Goal: Task Accomplishment & Management: Manage account settings

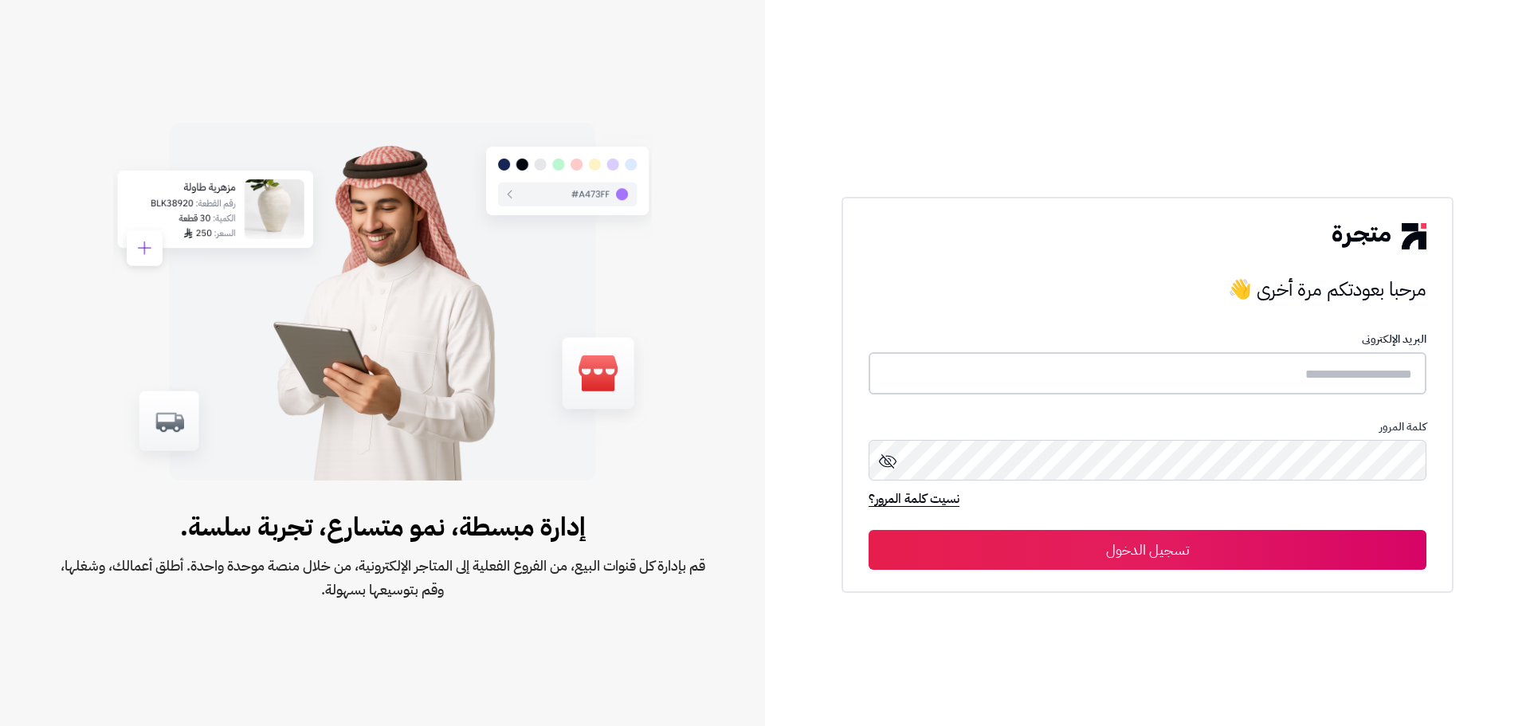
type input "**********"
click at [1281, 540] on button "تسجيل الدخول" at bounding box center [1148, 549] width 558 height 40
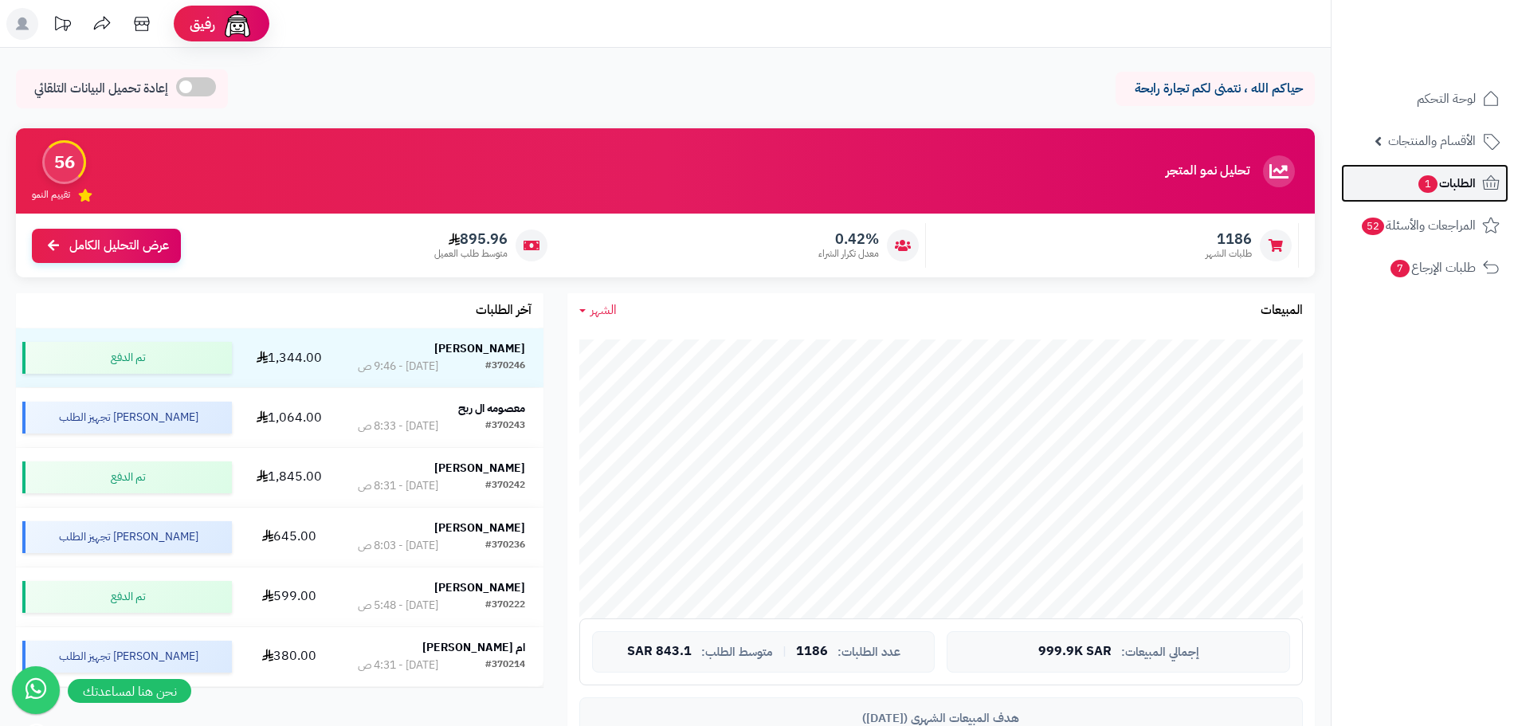
click at [1450, 182] on span "الطلبات 1" at bounding box center [1446, 183] width 59 height 22
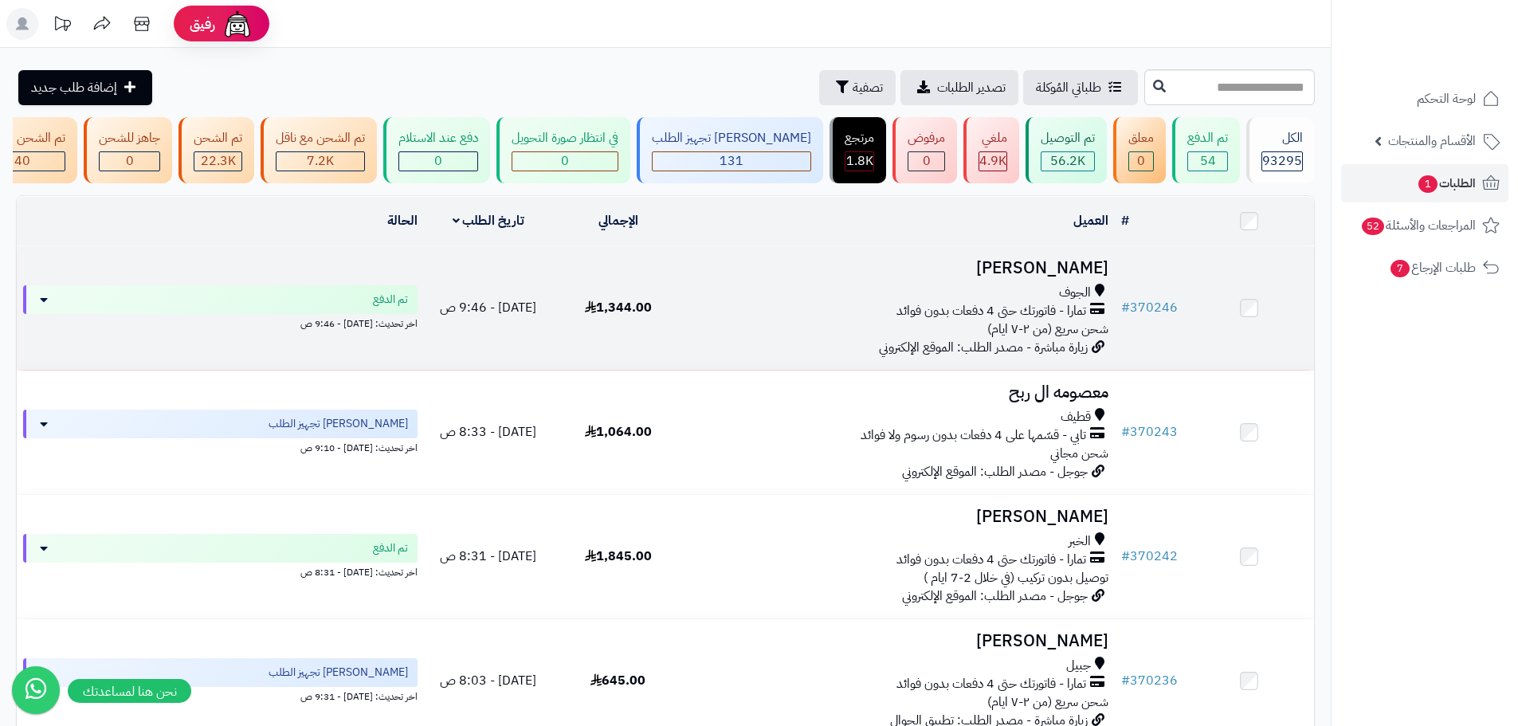
click at [807, 302] on div "الجوف" at bounding box center [898, 293] width 419 height 18
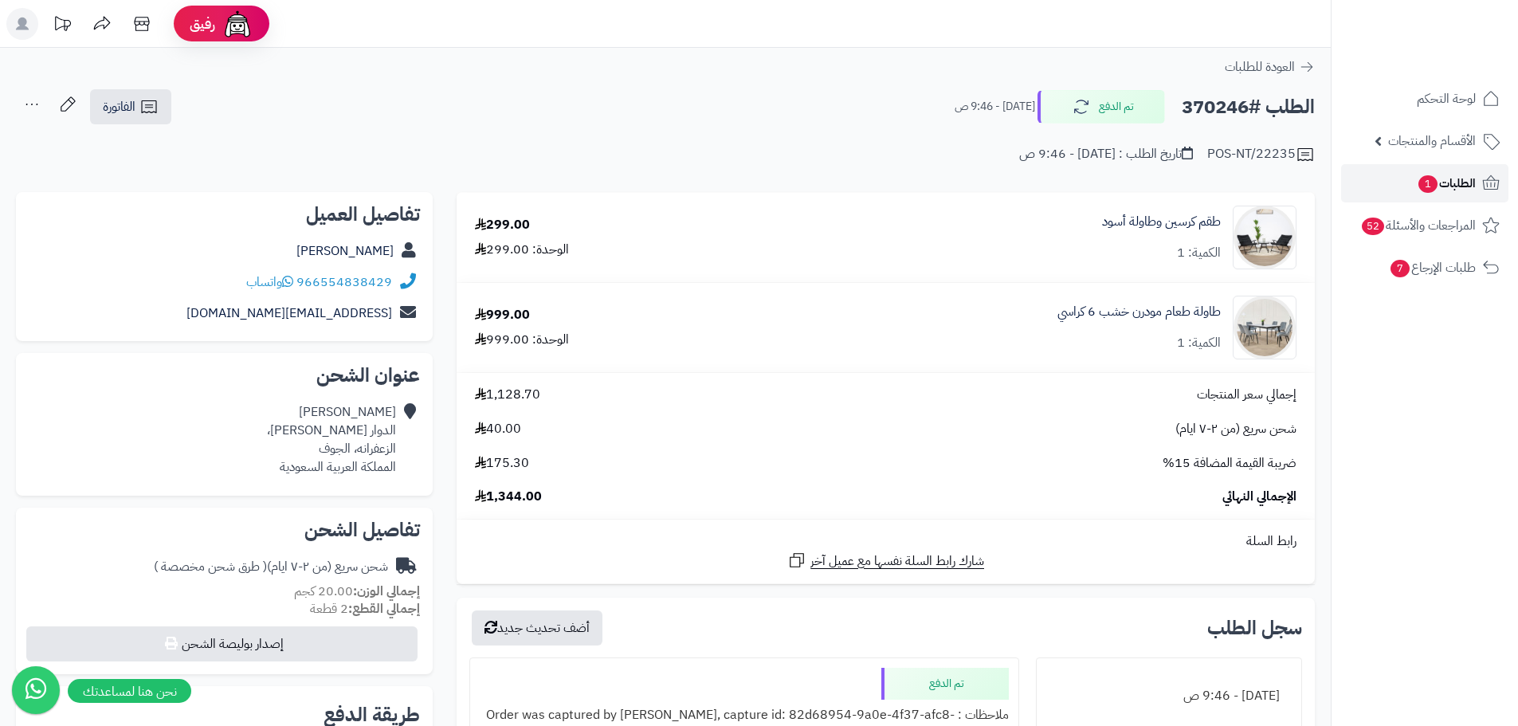
click at [1450, 180] on span "الطلبات 1" at bounding box center [1446, 183] width 59 height 22
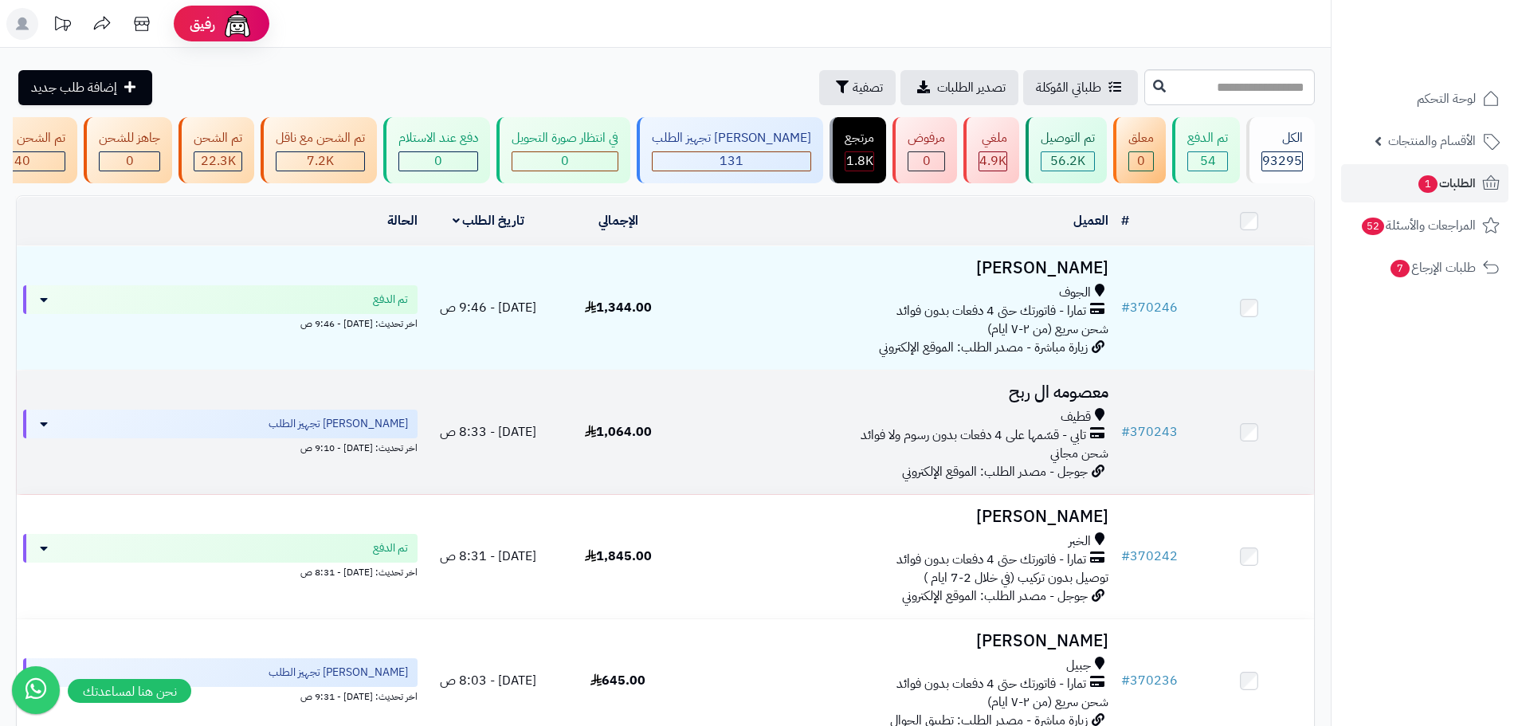
click at [951, 426] on div "قطيف" at bounding box center [898, 417] width 419 height 18
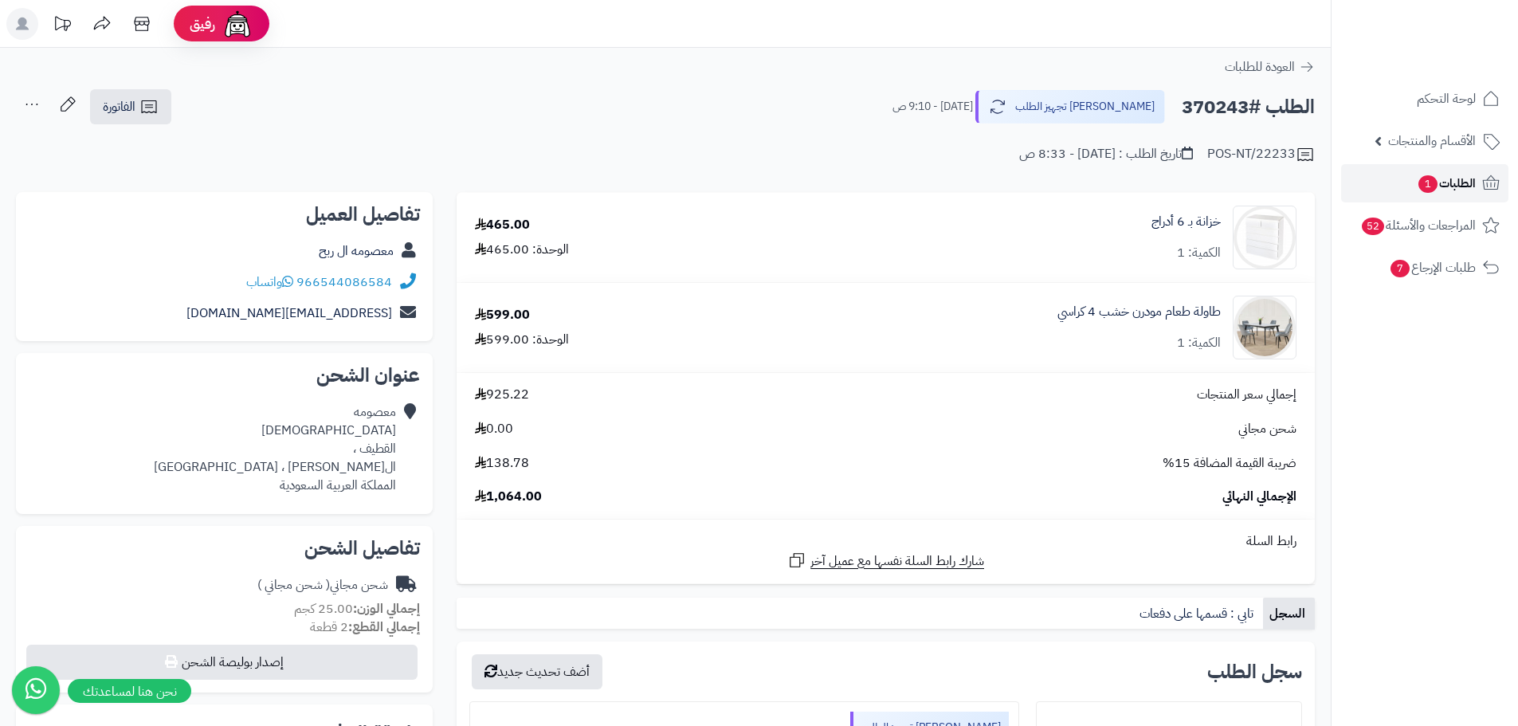
click at [1449, 175] on span "الطلبات 1" at bounding box center [1446, 183] width 59 height 22
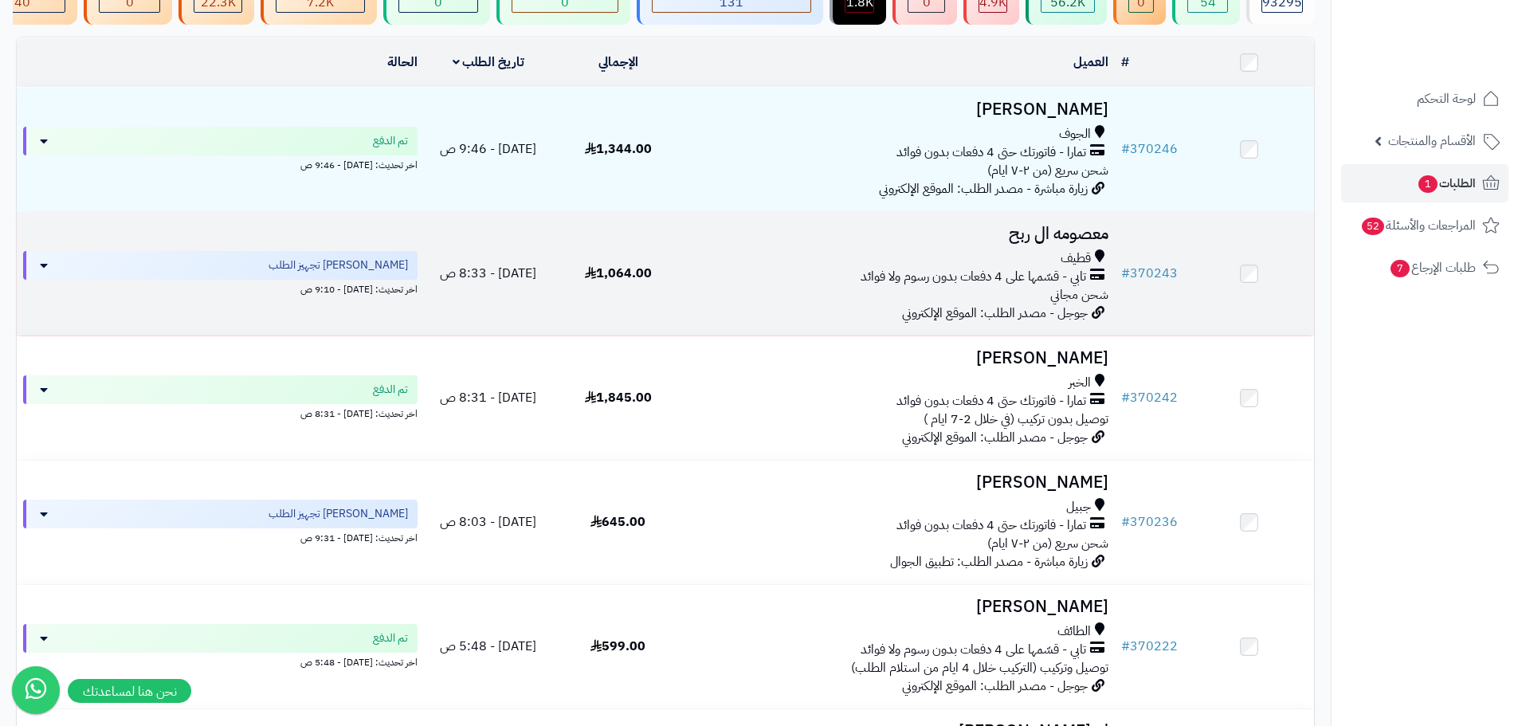
scroll to position [159, 0]
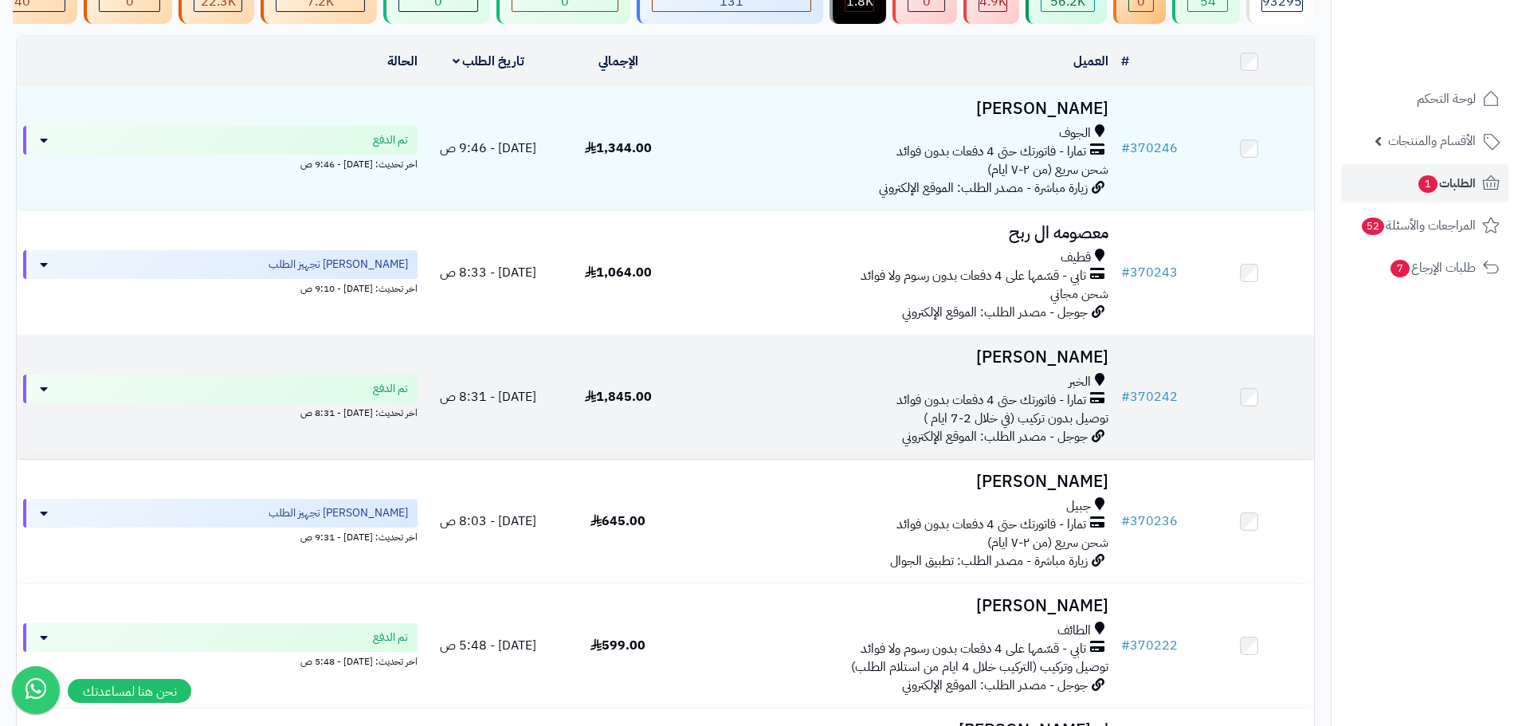
click at [1154, 394] on td "# 370242" at bounding box center [1149, 397] width 69 height 124
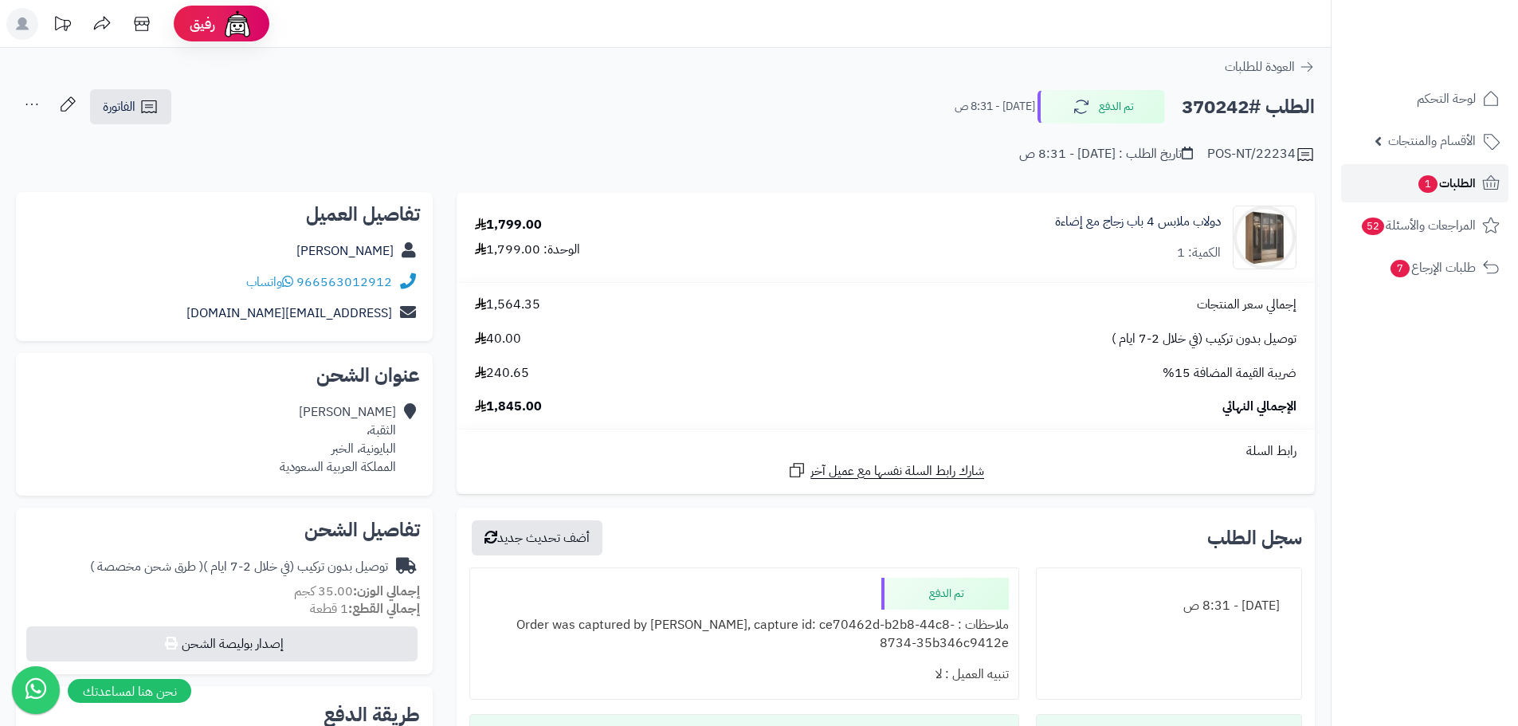
click at [1473, 179] on span "الطلبات 1" at bounding box center [1446, 183] width 59 height 22
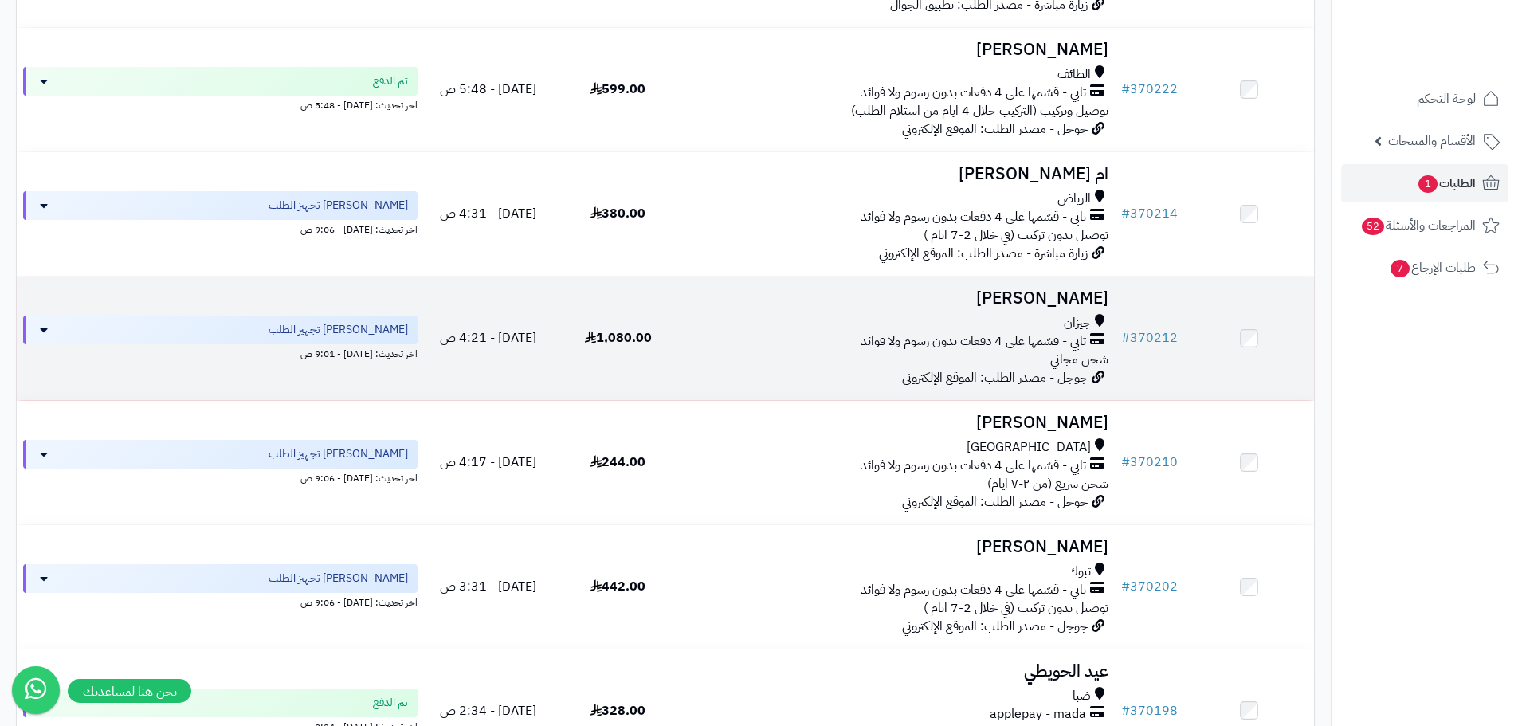
scroll to position [717, 0]
click at [1155, 341] on link "# 370212" at bounding box center [1149, 336] width 57 height 19
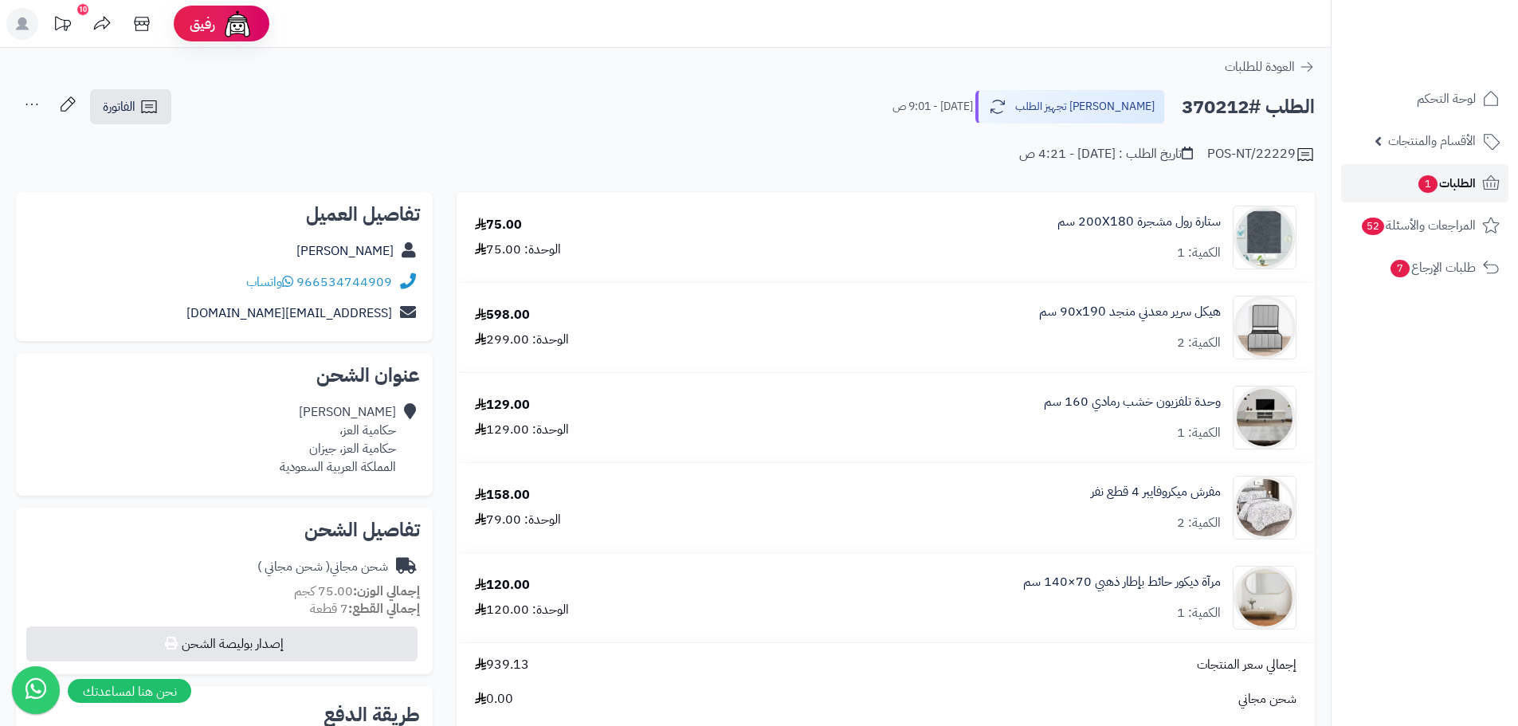
click at [1457, 168] on link "الطلبات 1" at bounding box center [1424, 183] width 167 height 38
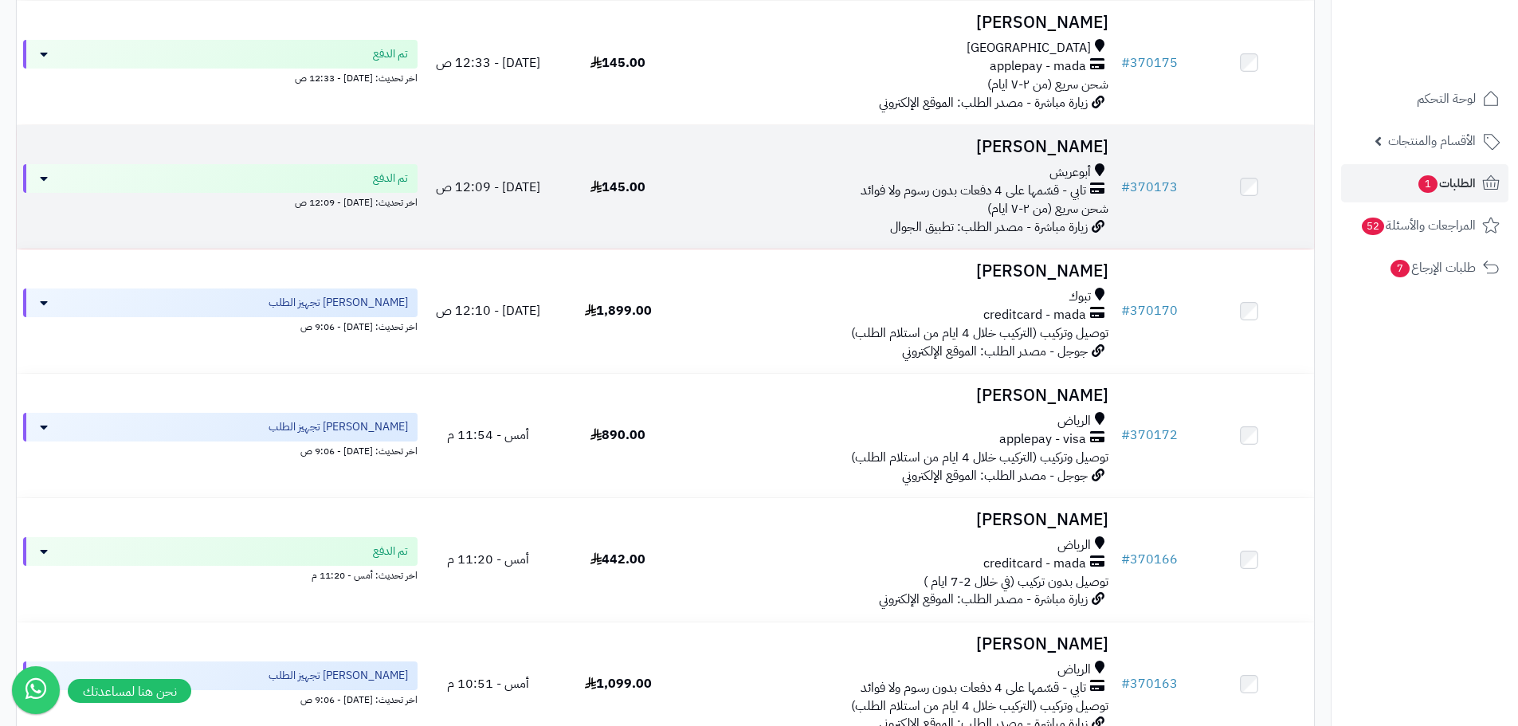
scroll to position [1992, 0]
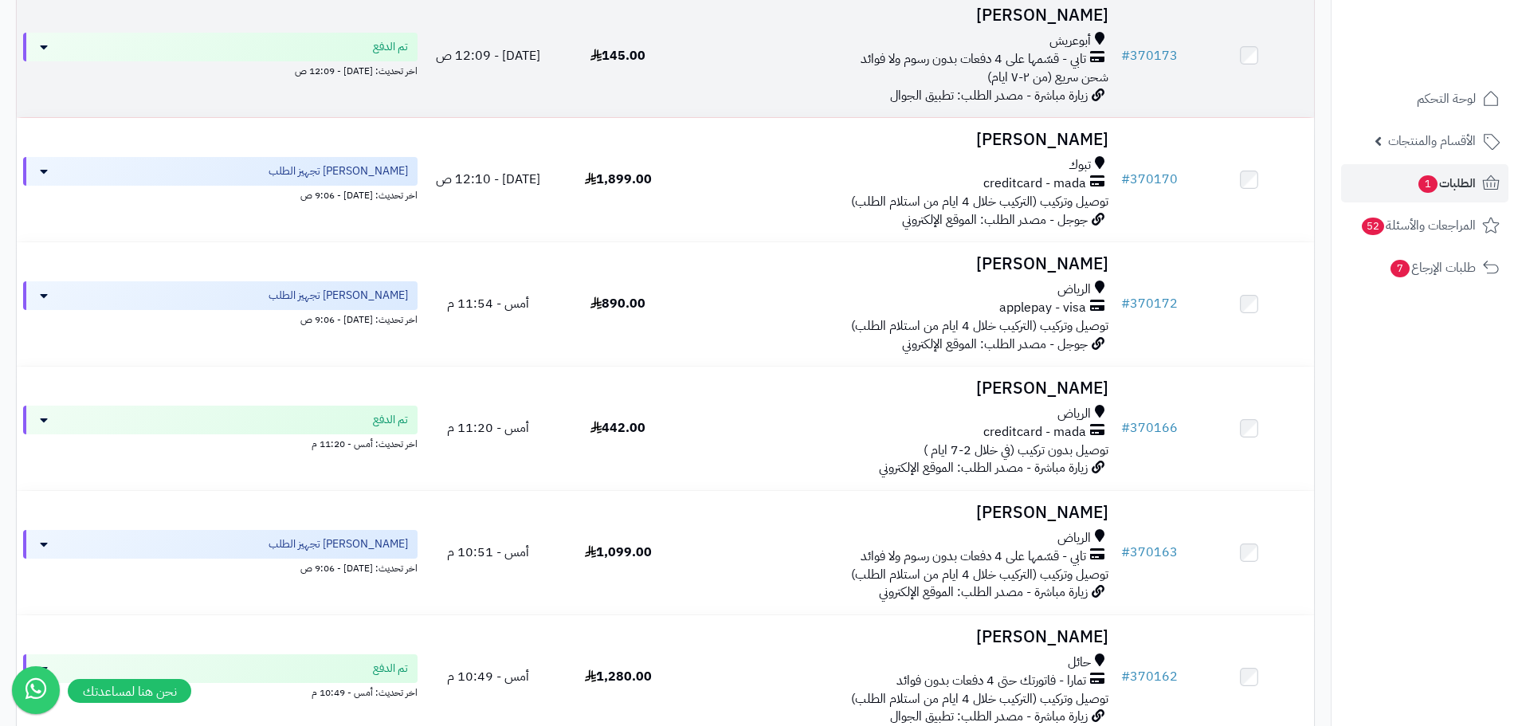
click at [724, 45] on div "أبوعريش" at bounding box center [898, 41] width 419 height 18
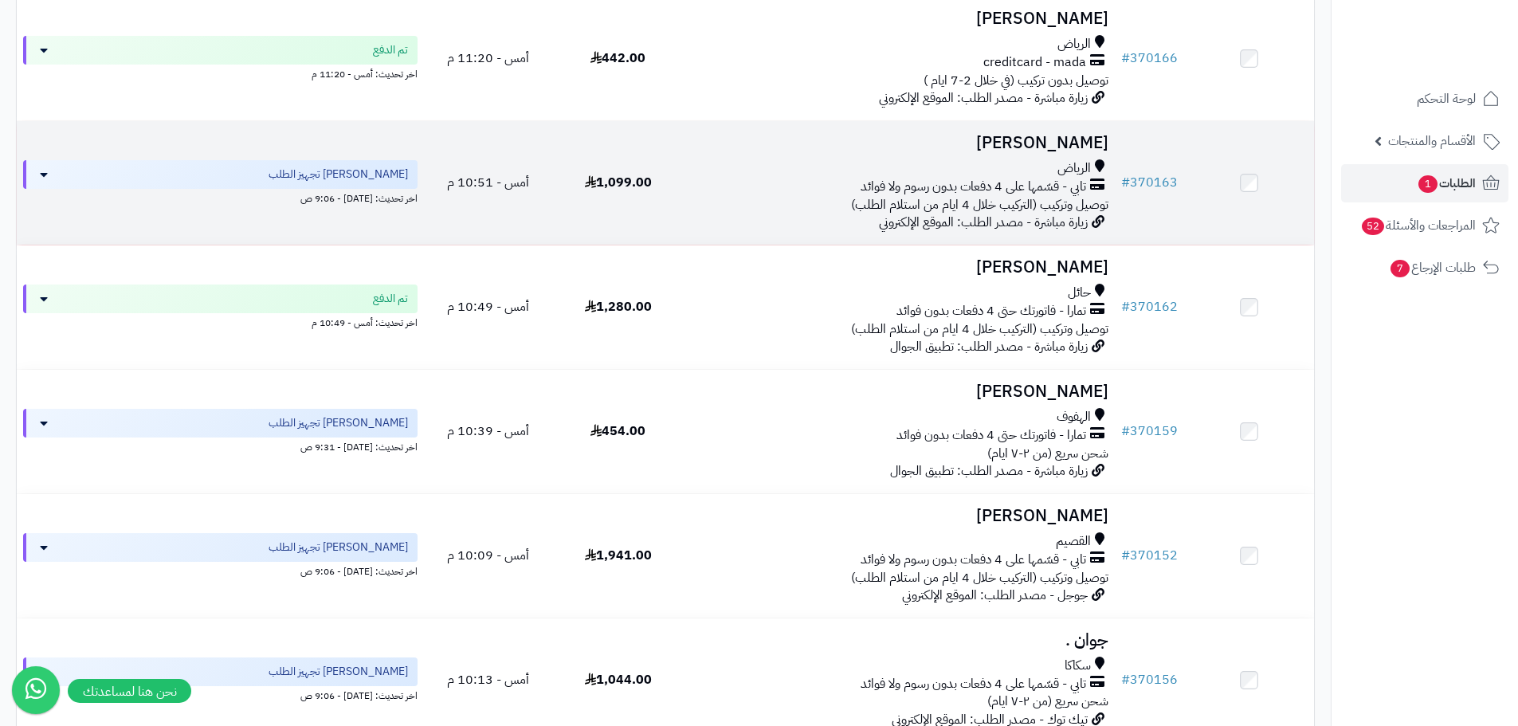
scroll to position [2391, 0]
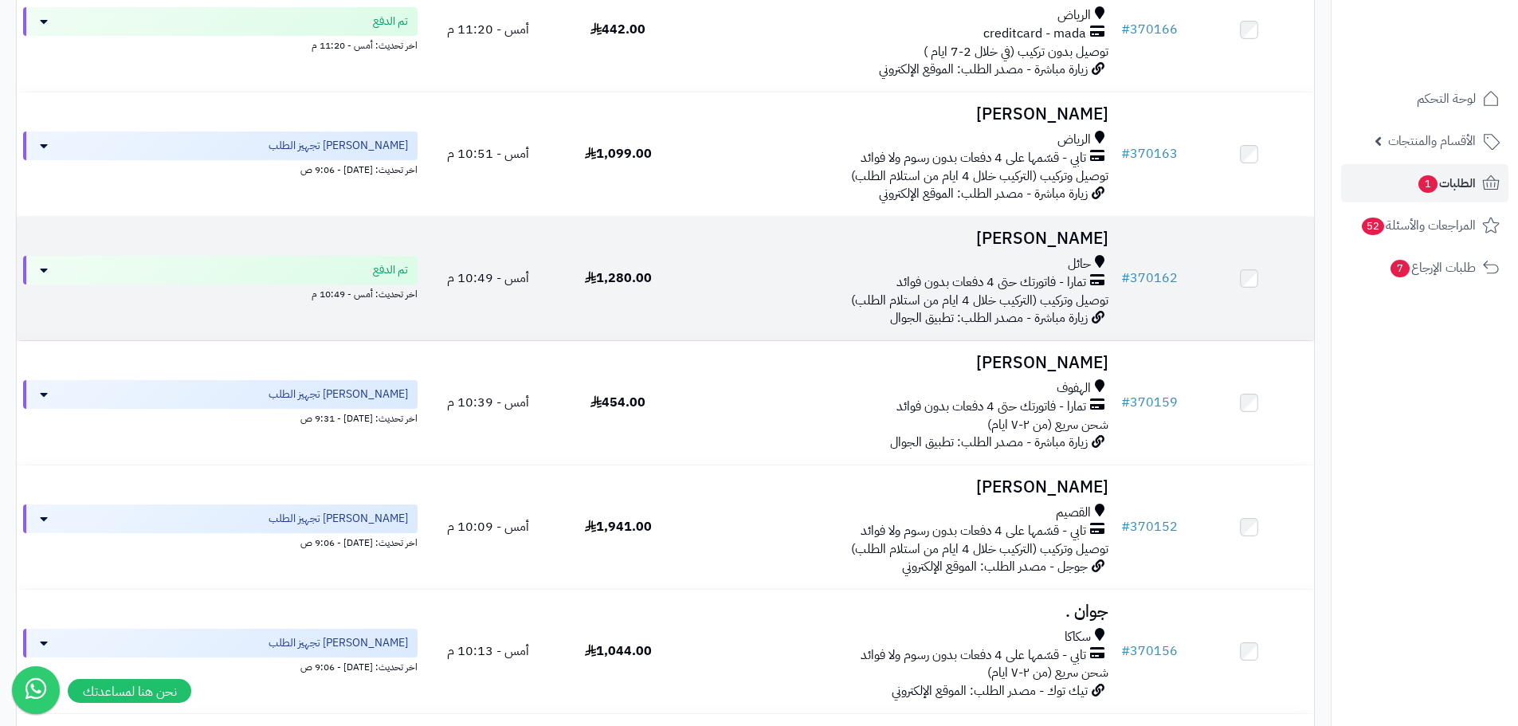
click at [751, 292] on div "تمارا - فاتورتك حتى 4 دفعات بدون فوائد" at bounding box center [898, 282] width 419 height 18
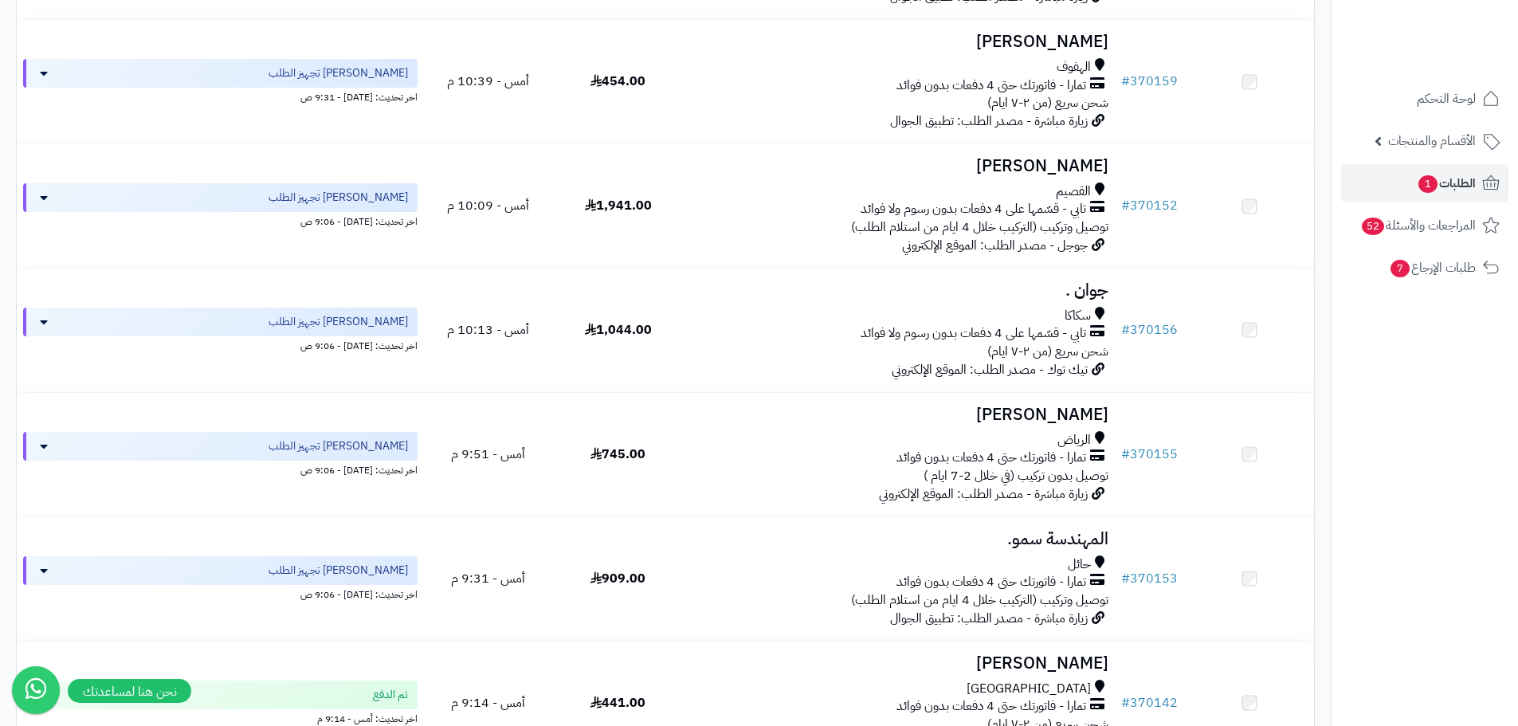
scroll to position [2709, 0]
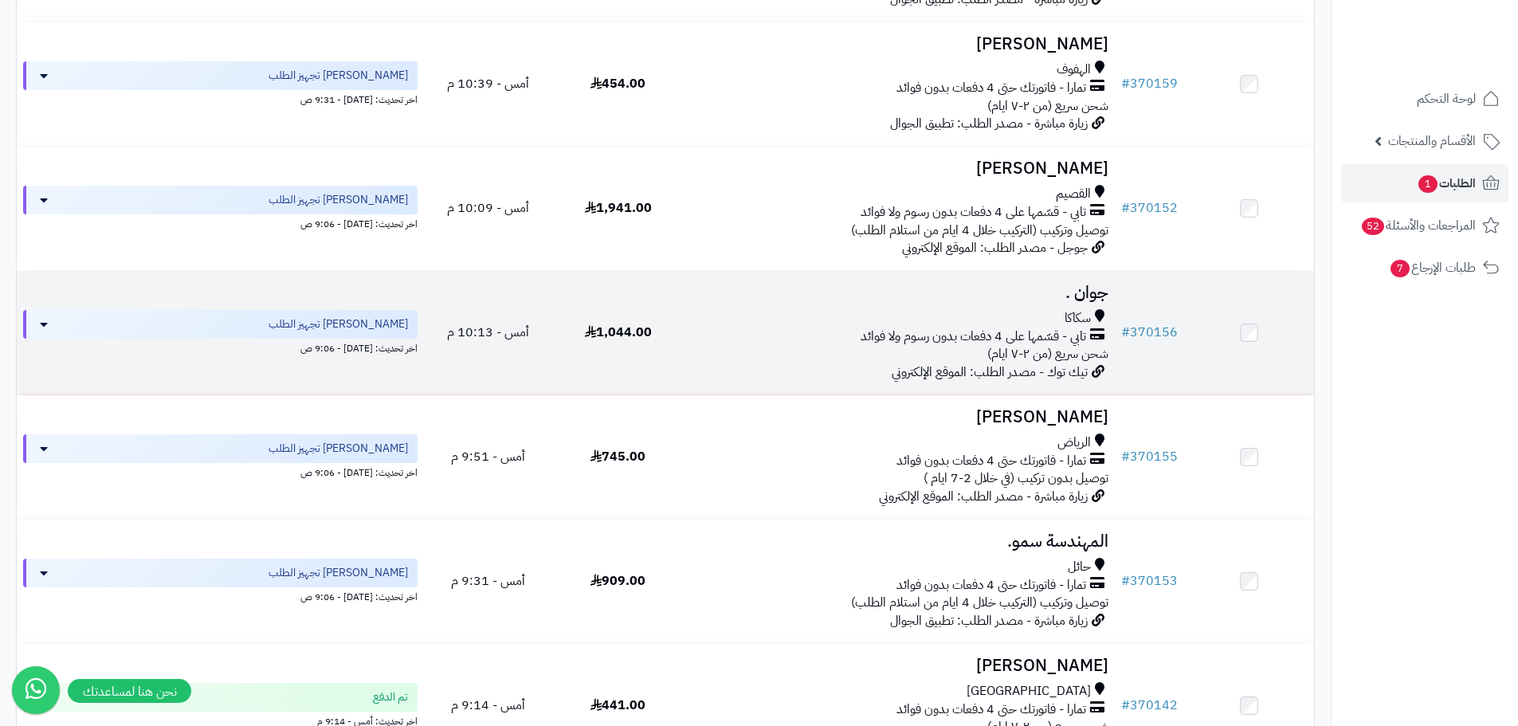
click at [740, 339] on div "تابي - قسّمها على 4 دفعات بدون رسوم ولا فوائد" at bounding box center [898, 337] width 419 height 18
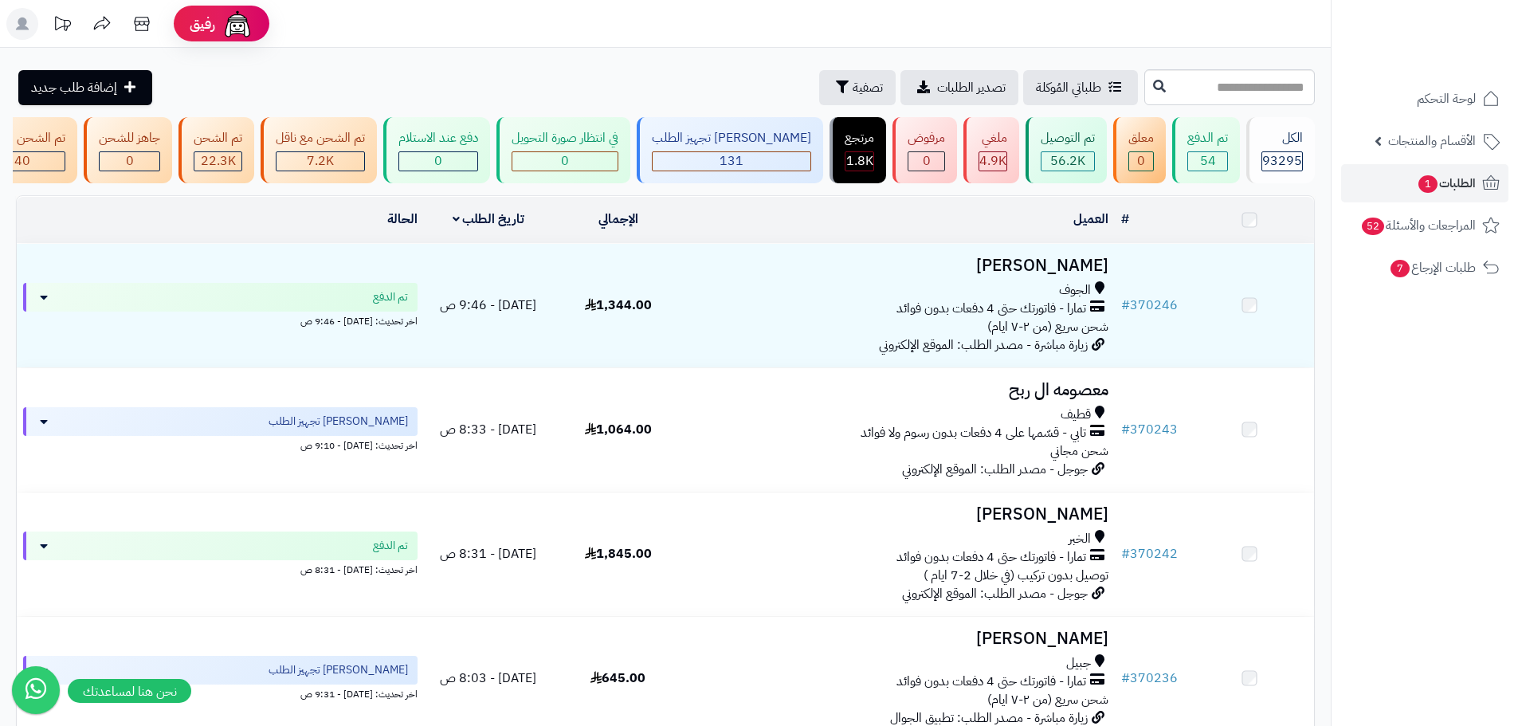
scroll to position [2709, 0]
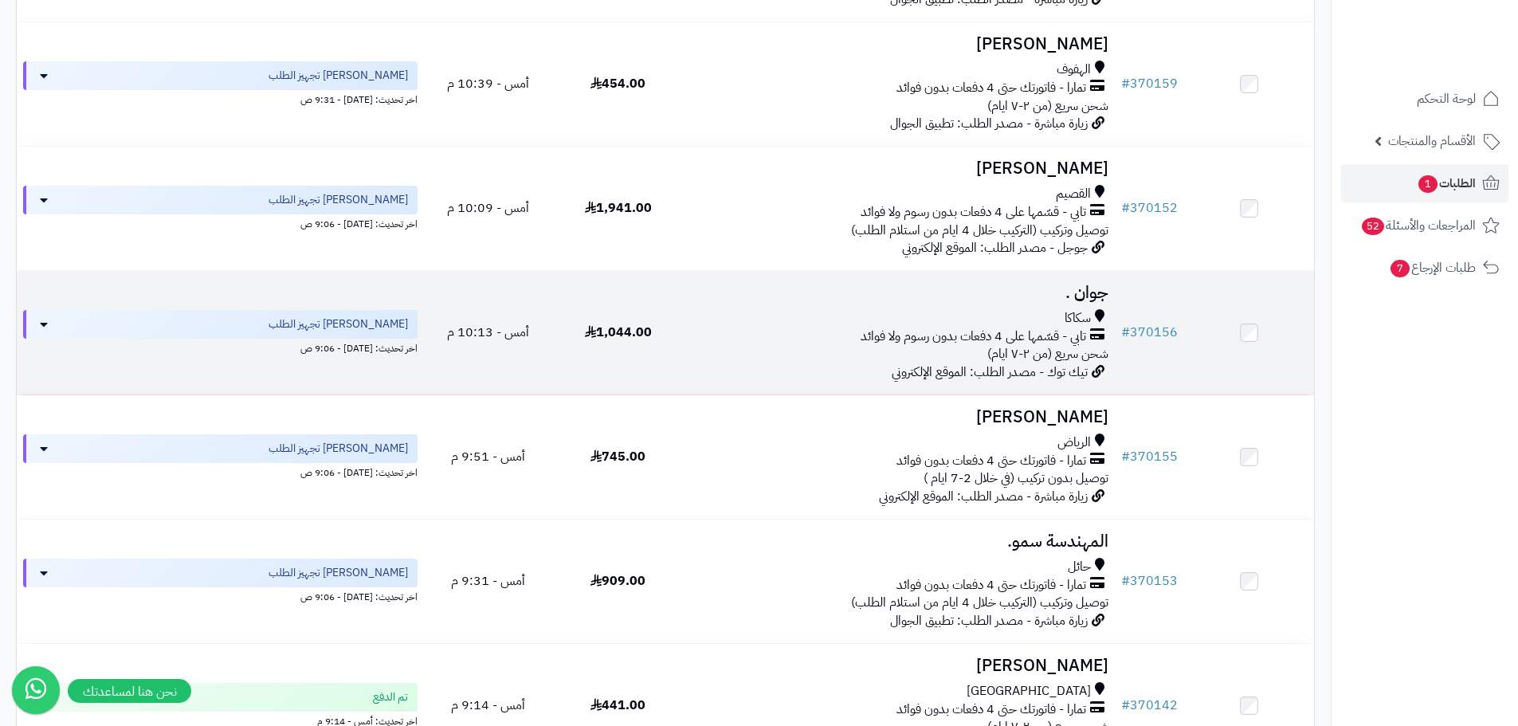
click at [751, 328] on div "سكاكا" at bounding box center [898, 318] width 419 height 18
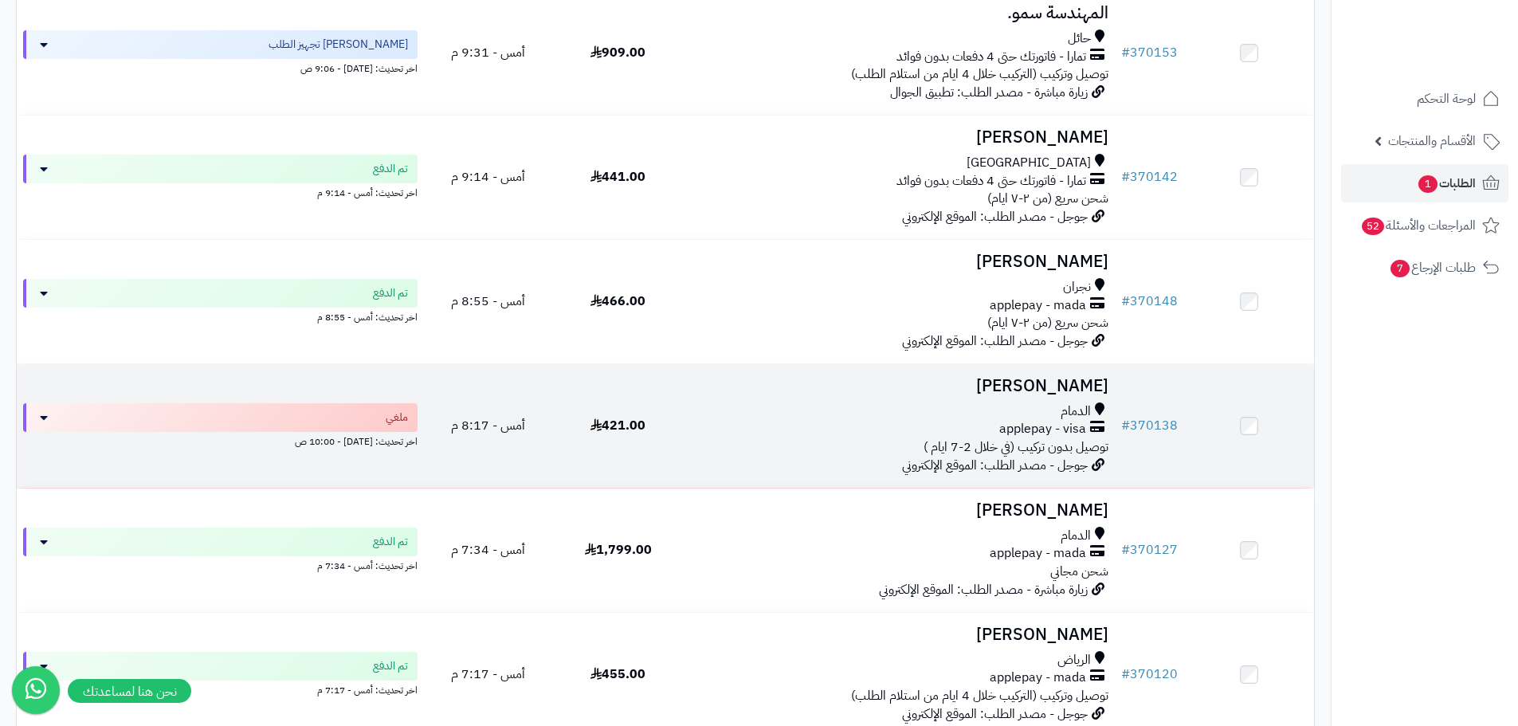
scroll to position [3586, 0]
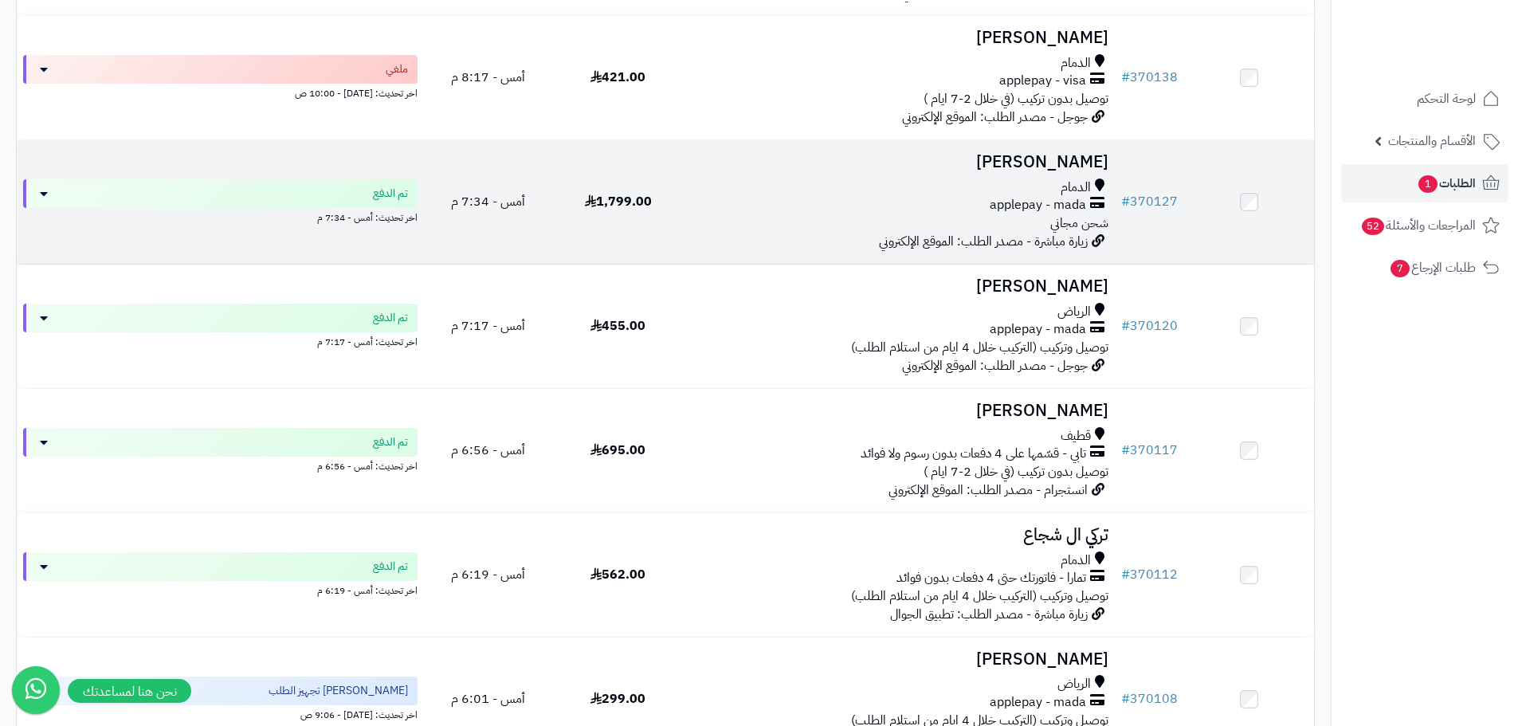
click at [719, 210] on div "applepay - mada" at bounding box center [898, 205] width 419 height 18
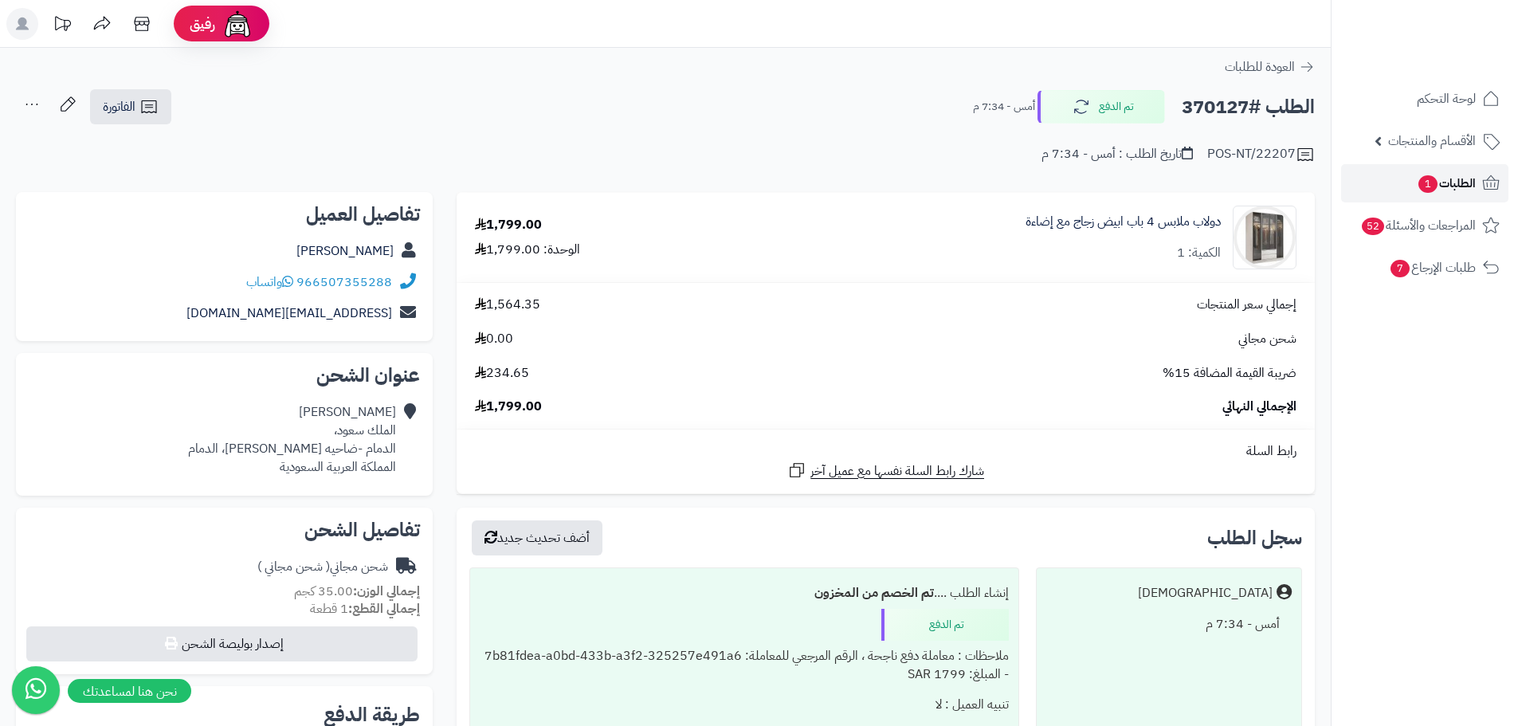
click at [1418, 182] on span "1" at bounding box center [1428, 184] width 21 height 19
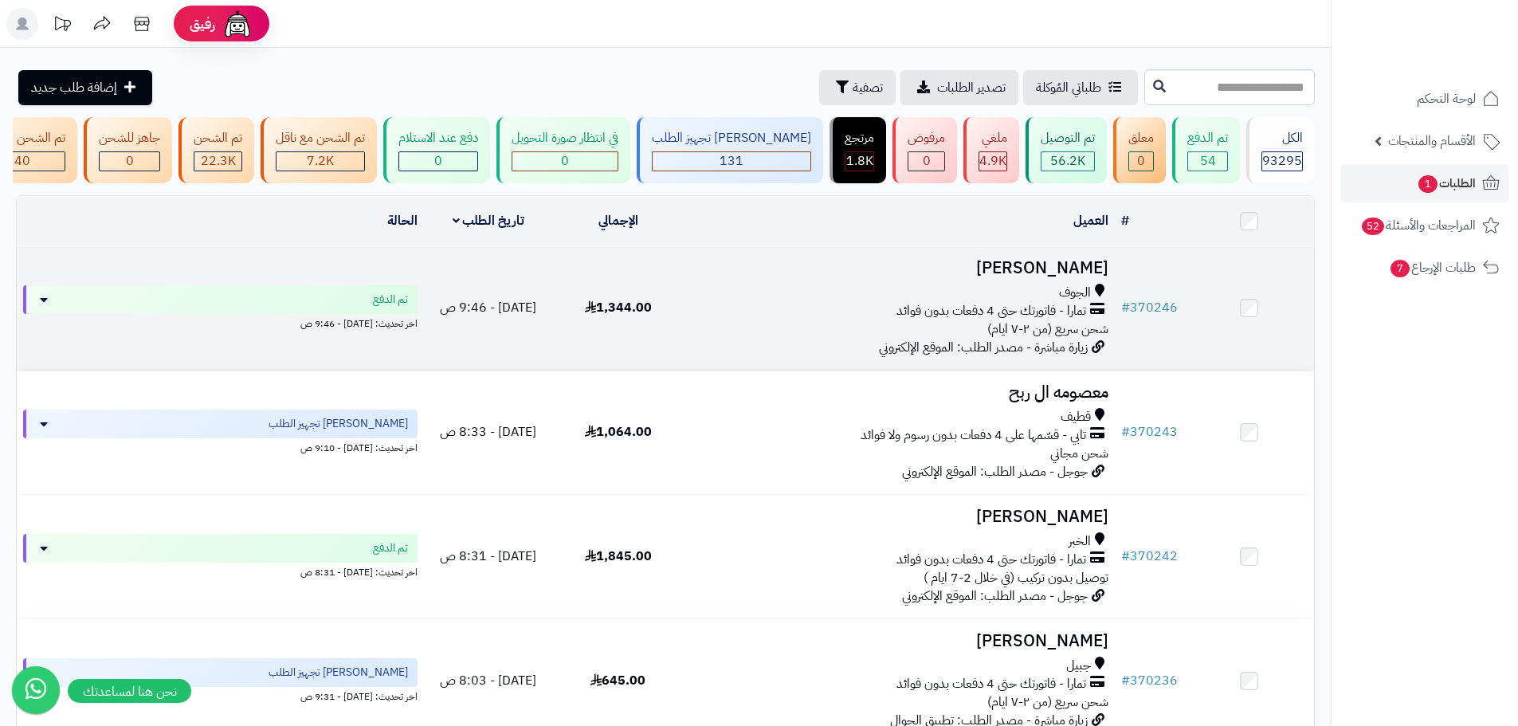
click at [861, 335] on div "الجوف تمارا - فاتورتك حتى 4 دفعات بدون فوائد شحن سريع (من ٢-٧ ايام)" at bounding box center [898, 311] width 419 height 55
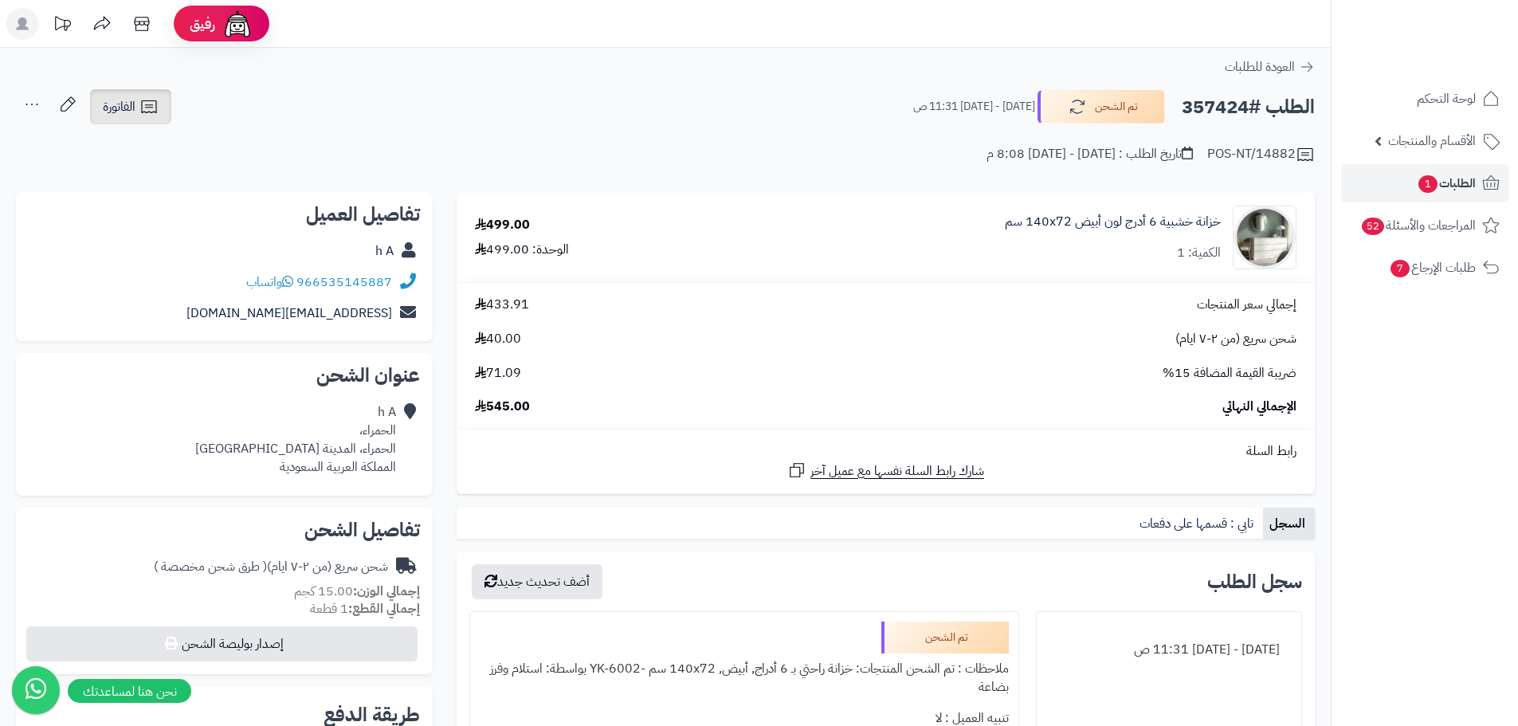
click at [132, 115] on span "الفاتورة" at bounding box center [119, 106] width 33 height 19
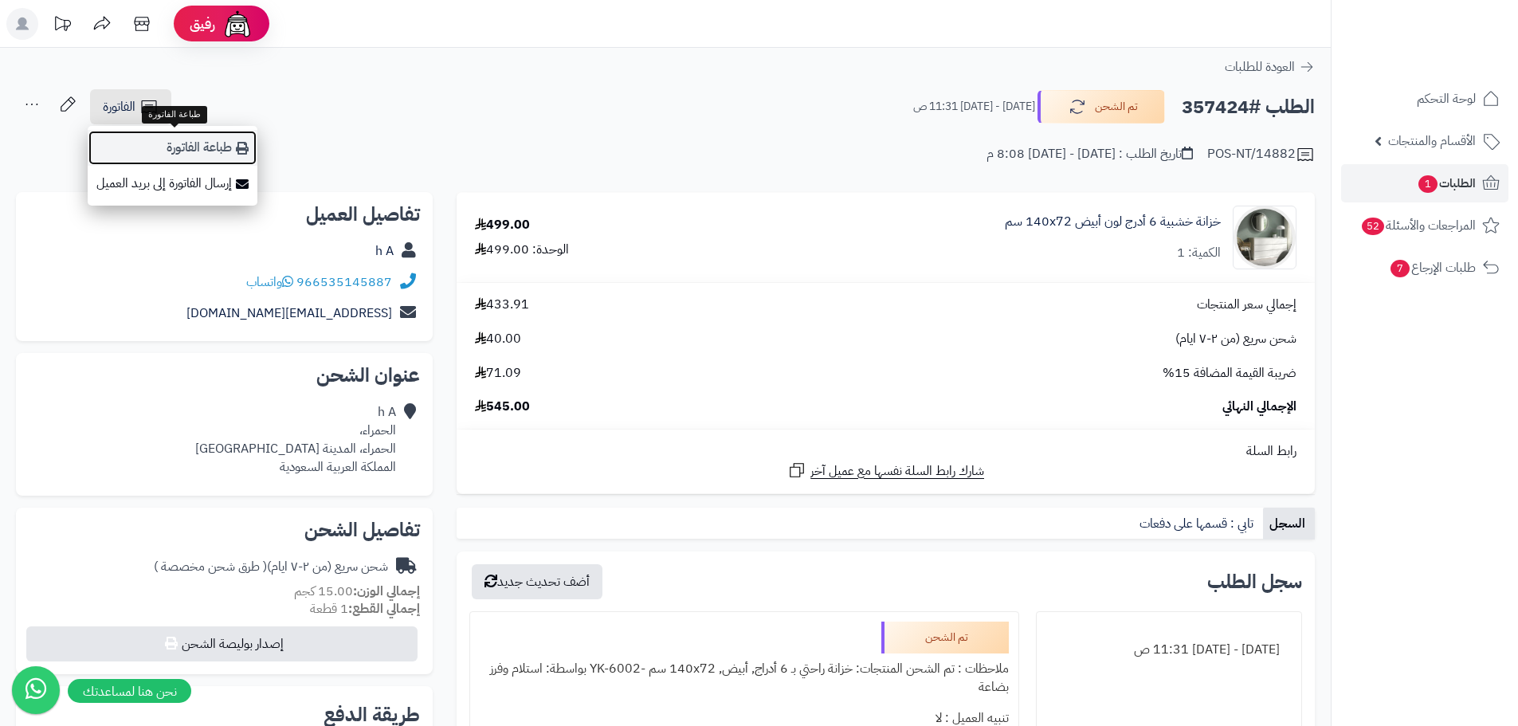
click at [206, 143] on link "طباعة الفاتورة" at bounding box center [173, 148] width 170 height 36
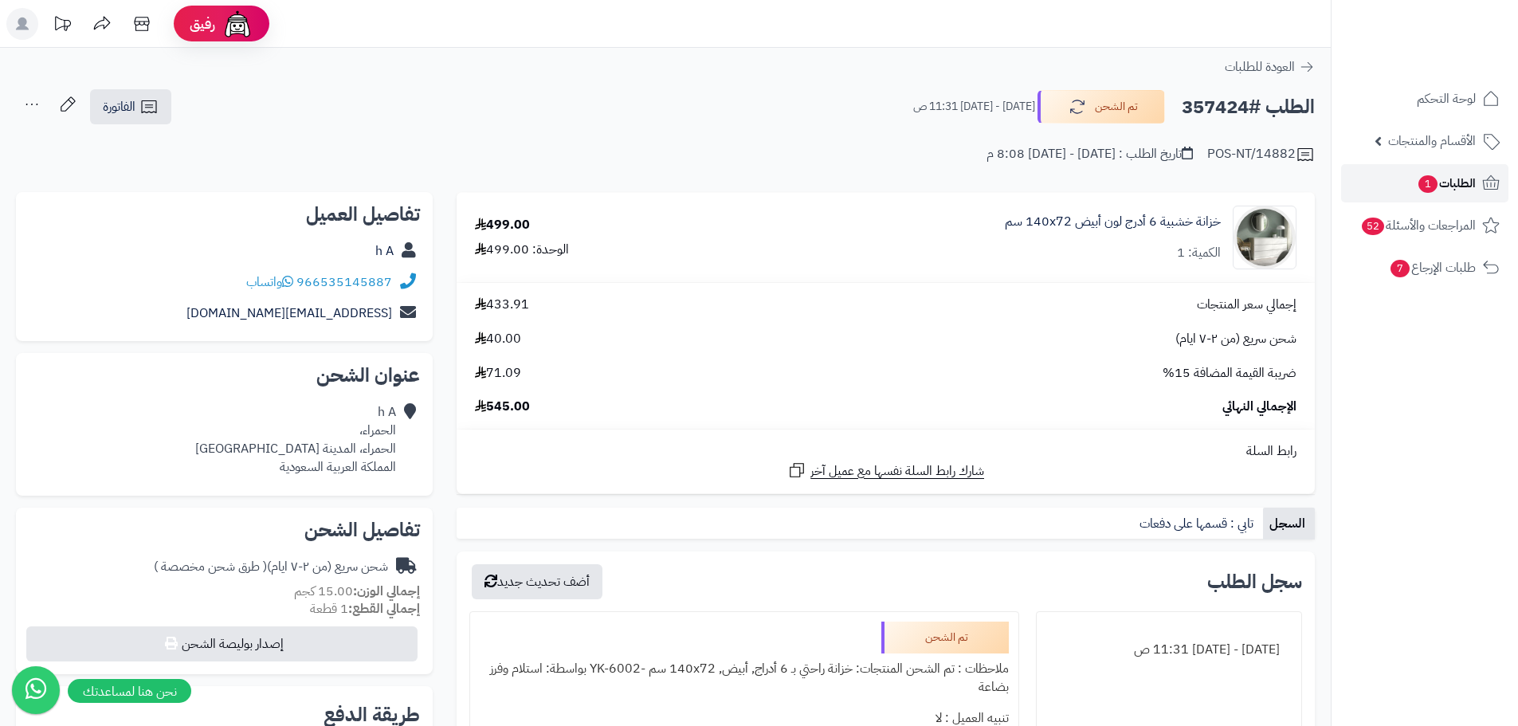
click at [1440, 192] on span "الطلبات 1" at bounding box center [1446, 183] width 59 height 22
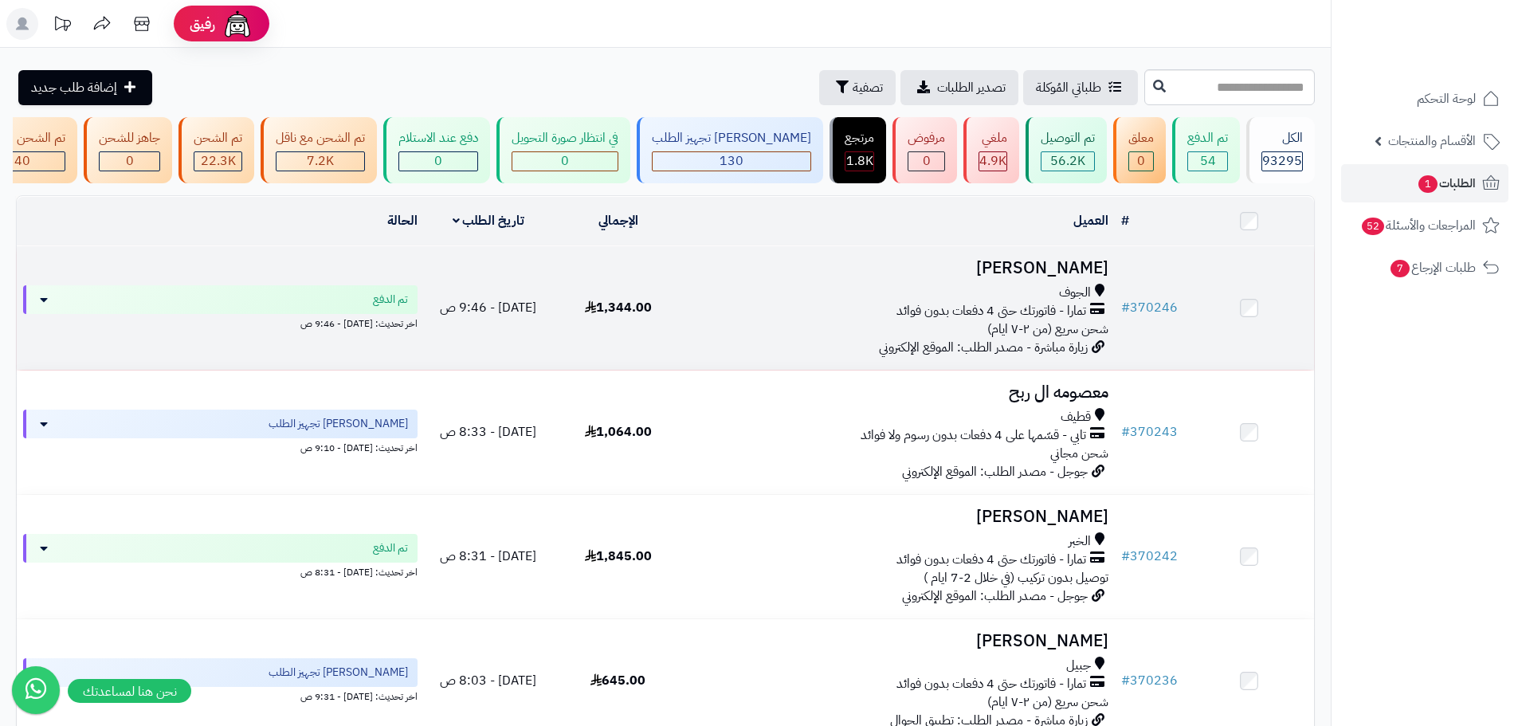
click at [778, 335] on div "الجوف تمارا - فاتورتك حتى 4 دفعات بدون فوائد شحن سريع (من ٢-٧ ايام)" at bounding box center [898, 311] width 419 height 55
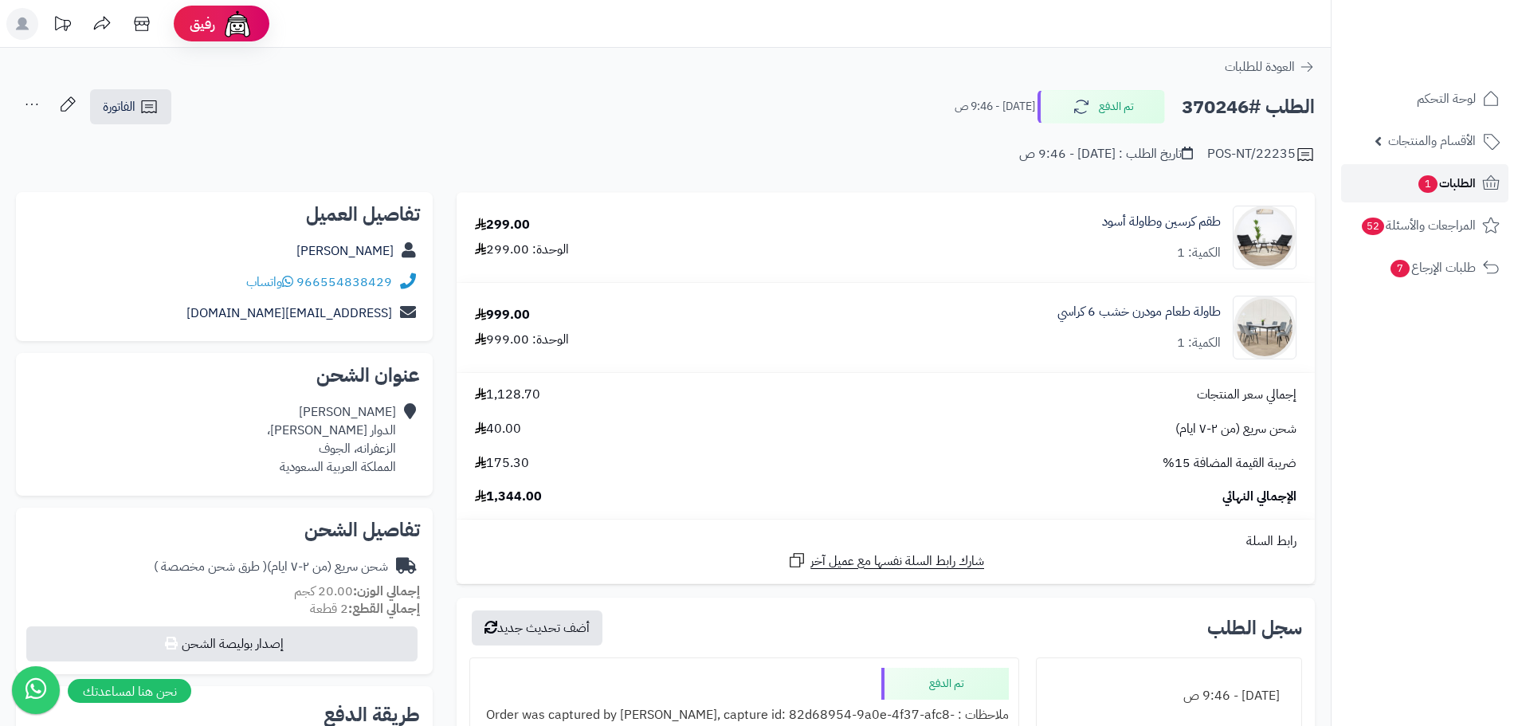
click at [1435, 181] on span "الطلبات 1" at bounding box center [1446, 183] width 59 height 22
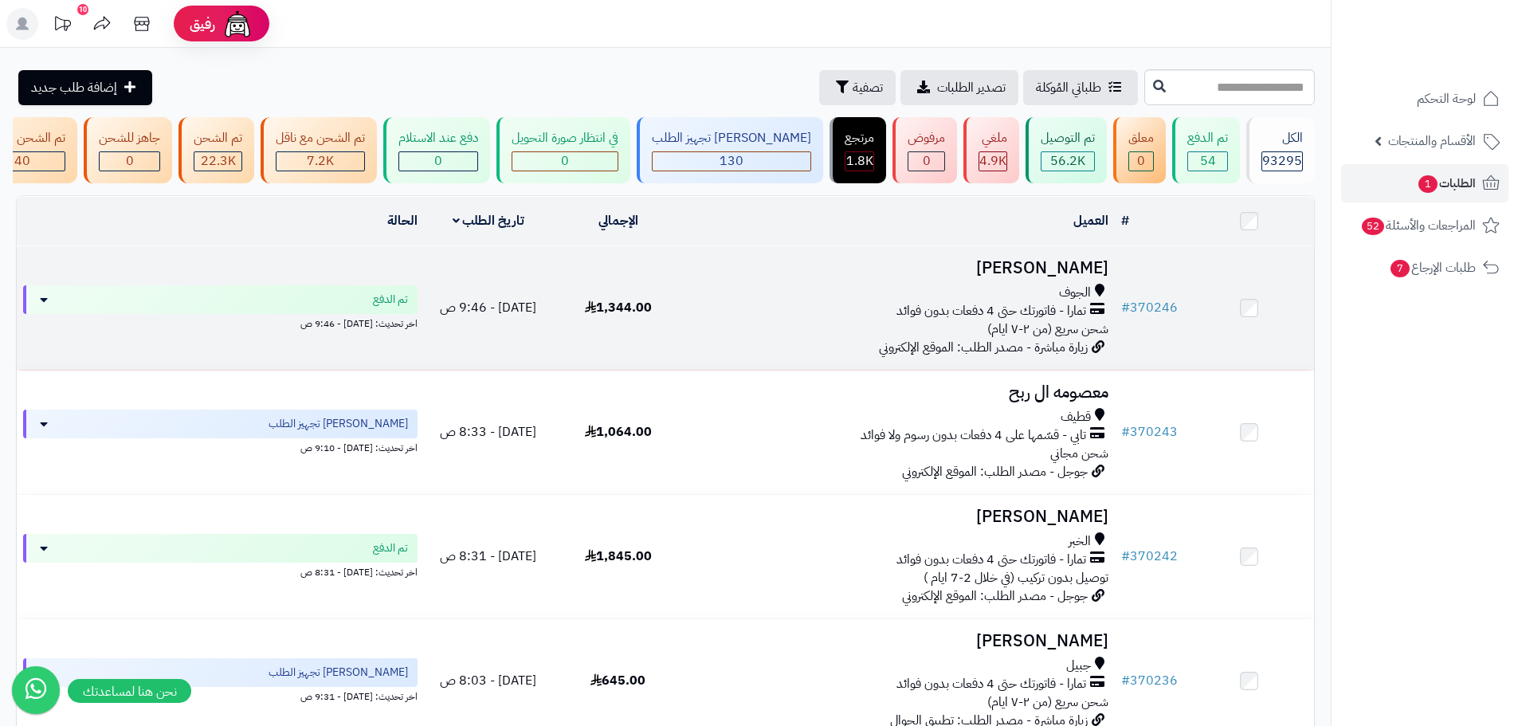
click at [552, 335] on td "[DATE] - 9:46 ص" at bounding box center [489, 308] width 130 height 124
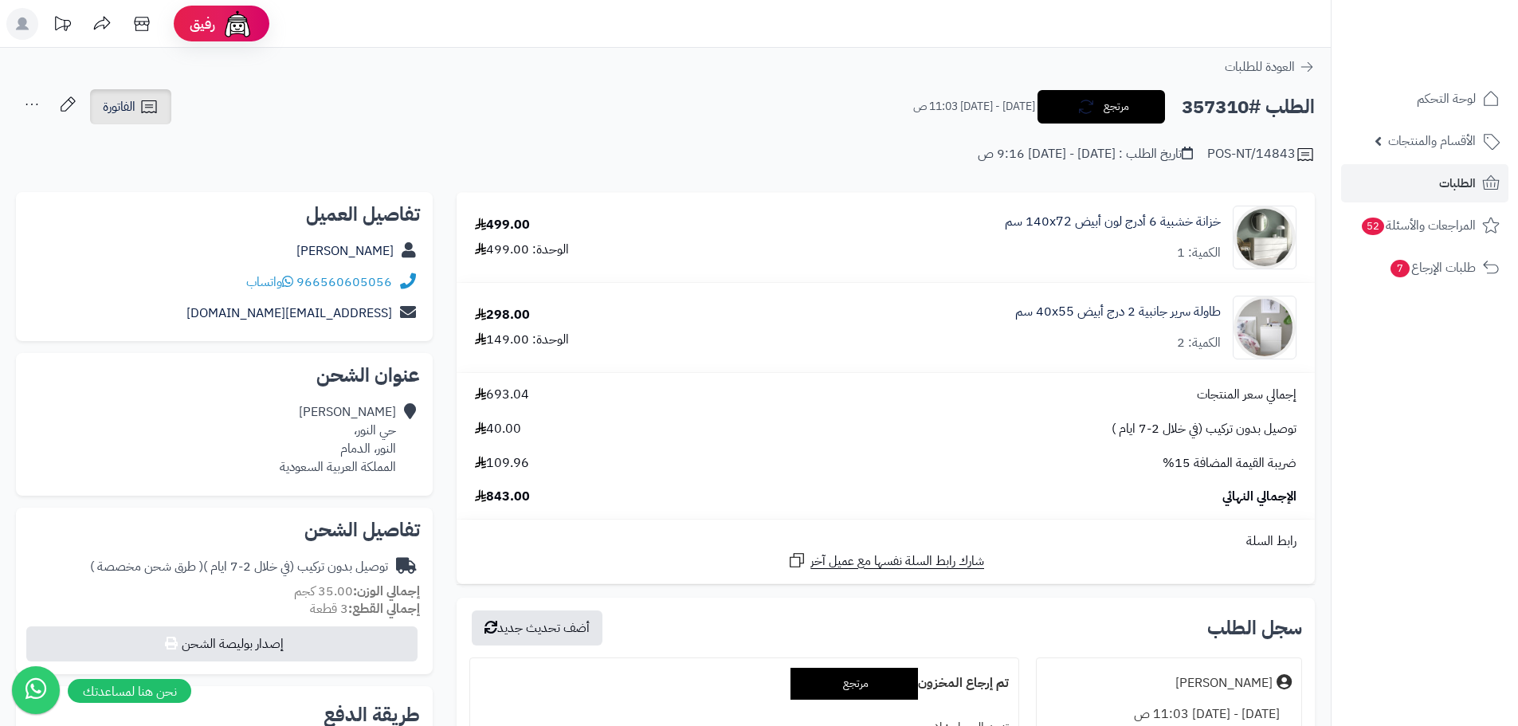
click at [118, 106] on span "الفاتورة" at bounding box center [119, 106] width 33 height 19
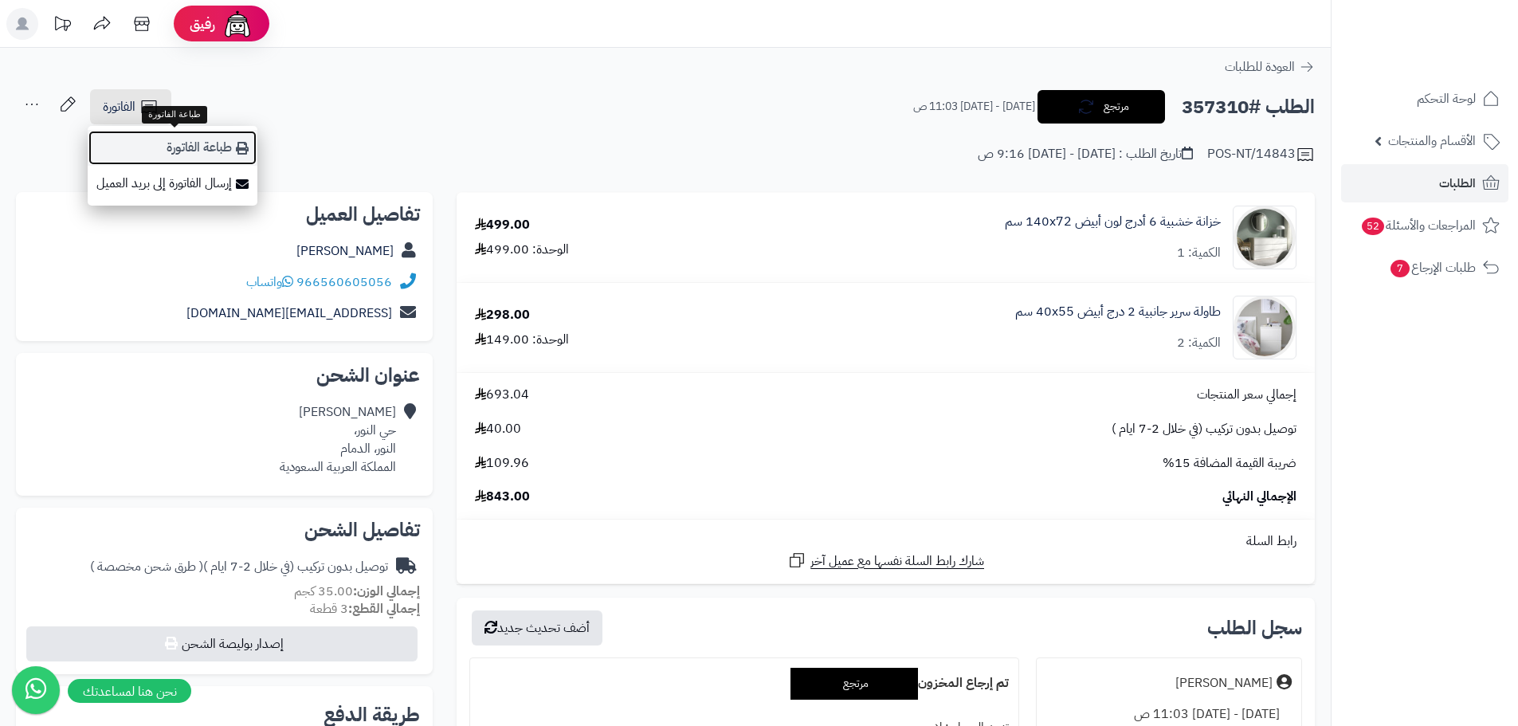
click at [197, 143] on link "طباعة الفاتورة" at bounding box center [173, 148] width 170 height 36
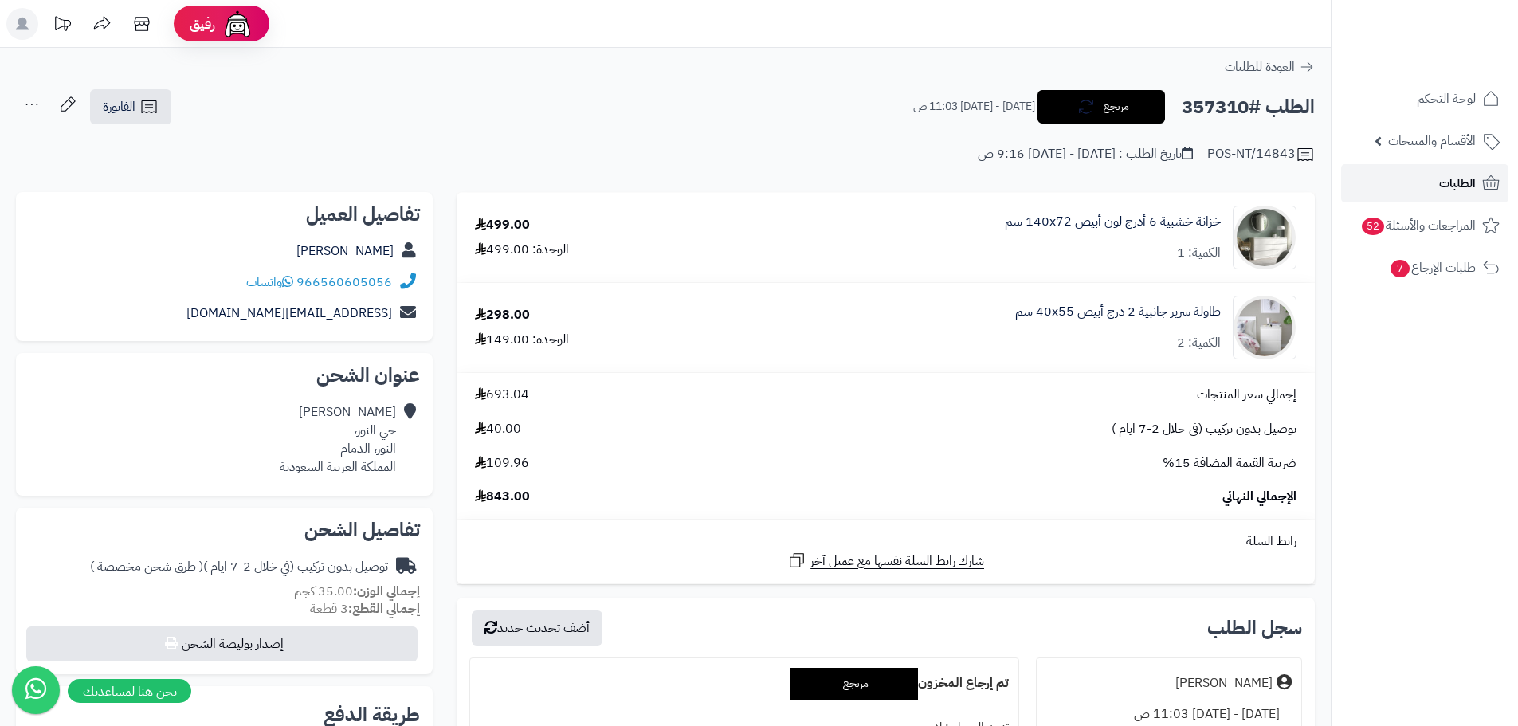
click at [1450, 186] on span "الطلبات" at bounding box center [1457, 183] width 37 height 22
